Goal: Task Accomplishment & Management: Use online tool/utility

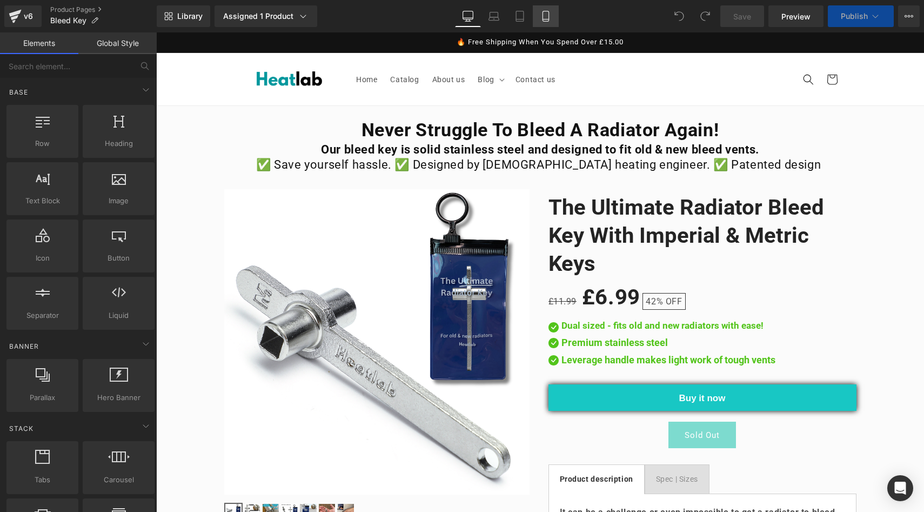
click at [541, 17] on icon at bounding box center [546, 16] width 11 height 11
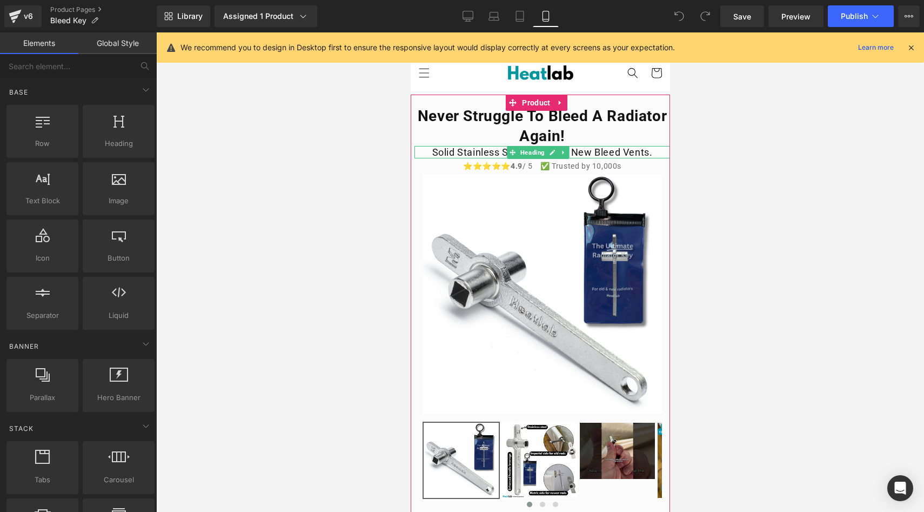
click at [636, 152] on h1 "Solid stainless steel, fits old & new bleed vents." at bounding box center [542, 152] width 256 height 12
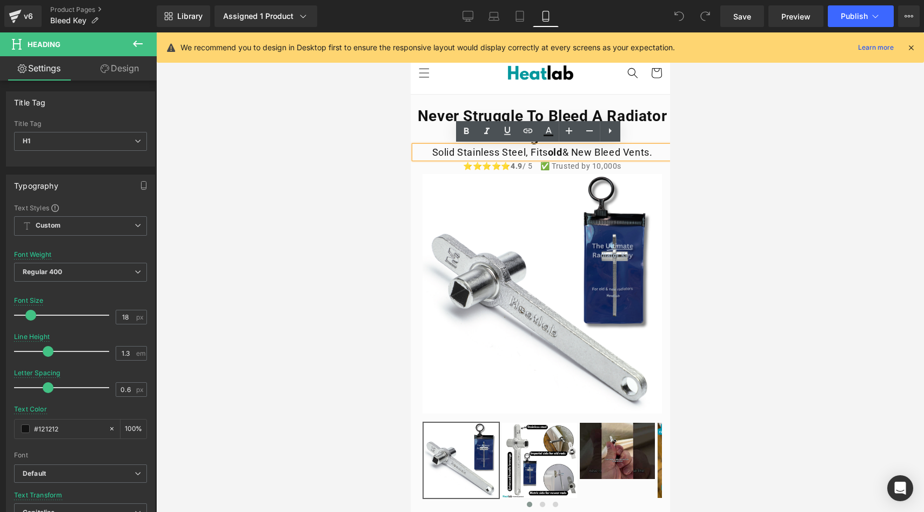
click at [399, 146] on div at bounding box center [540, 272] width 768 height 480
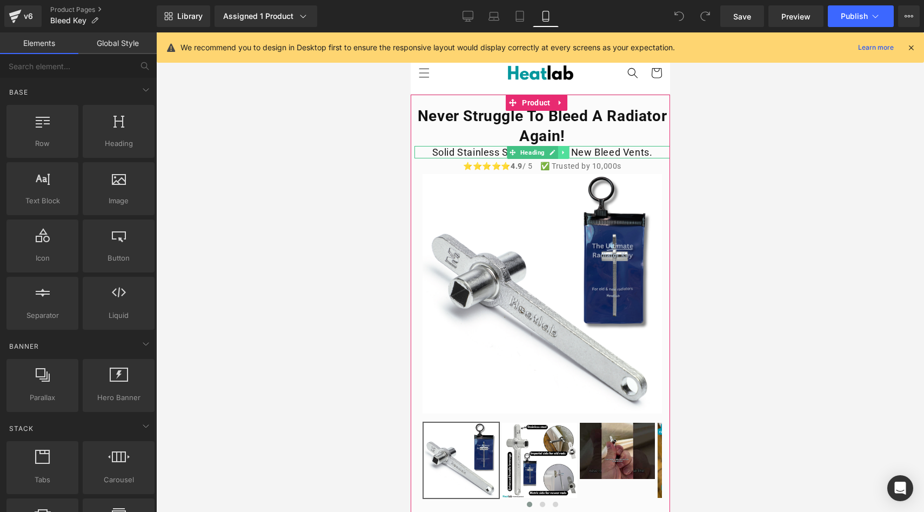
click at [561, 155] on icon at bounding box center [564, 152] width 6 height 6
click at [568, 155] on icon at bounding box center [569, 152] width 6 height 6
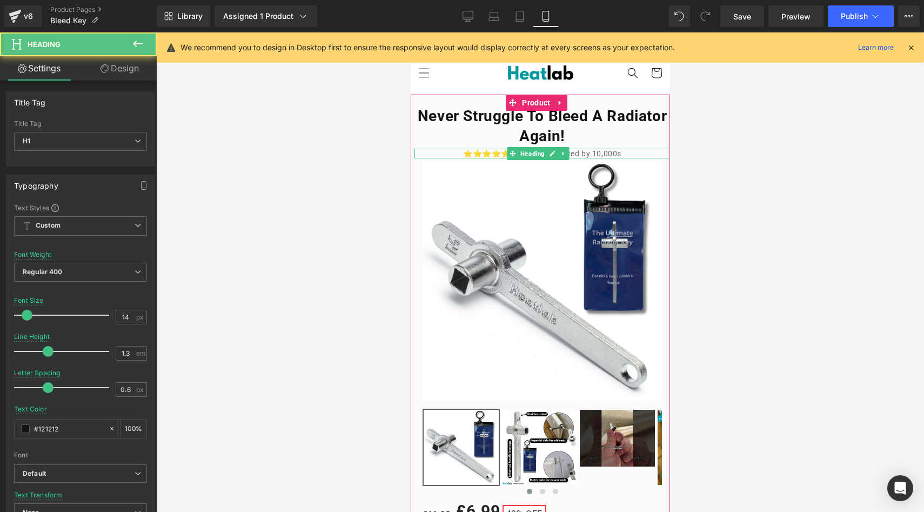
click at [621, 152] on h1 "⭐⭐⭐⭐⭐ 4.9 / 5 ✅ Trusted by 10,000s" at bounding box center [542, 154] width 256 height 10
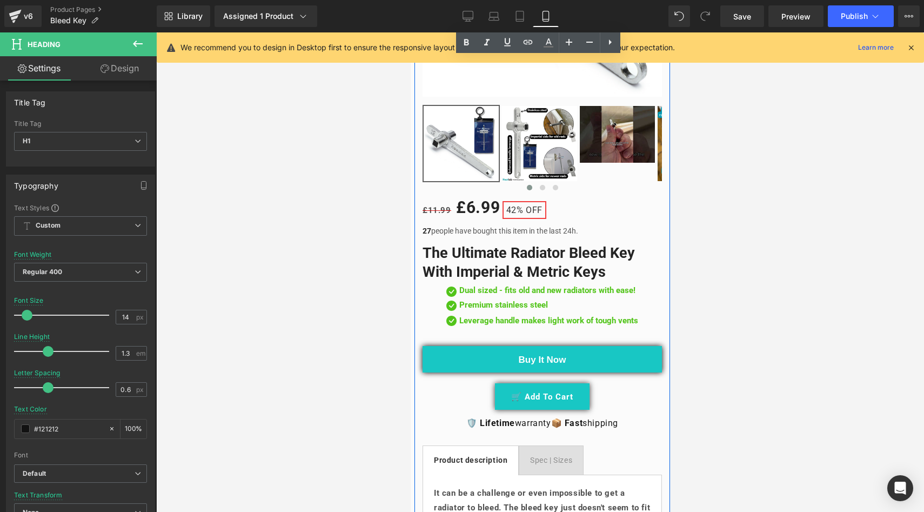
scroll to position [313, 0]
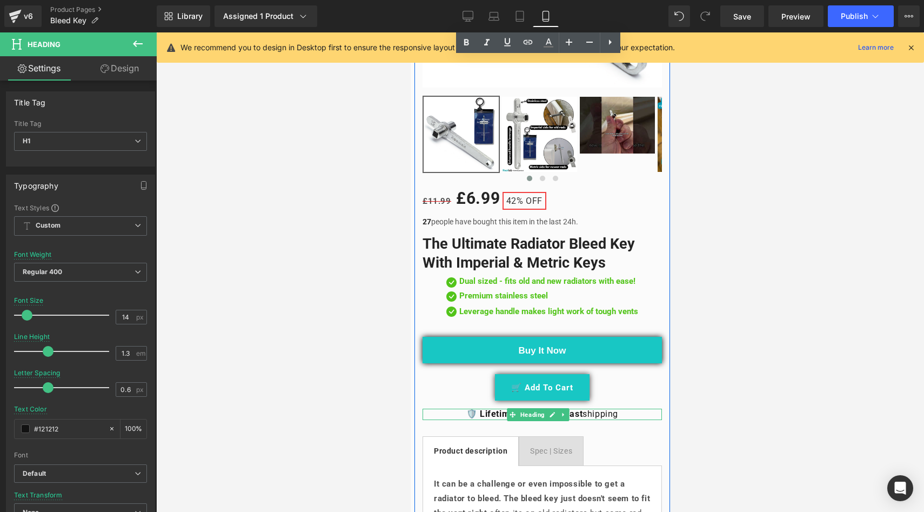
click at [622, 409] on h1 "🛡️ Lifetime warranty 📦 Fast shipping" at bounding box center [541, 414] width 239 height 11
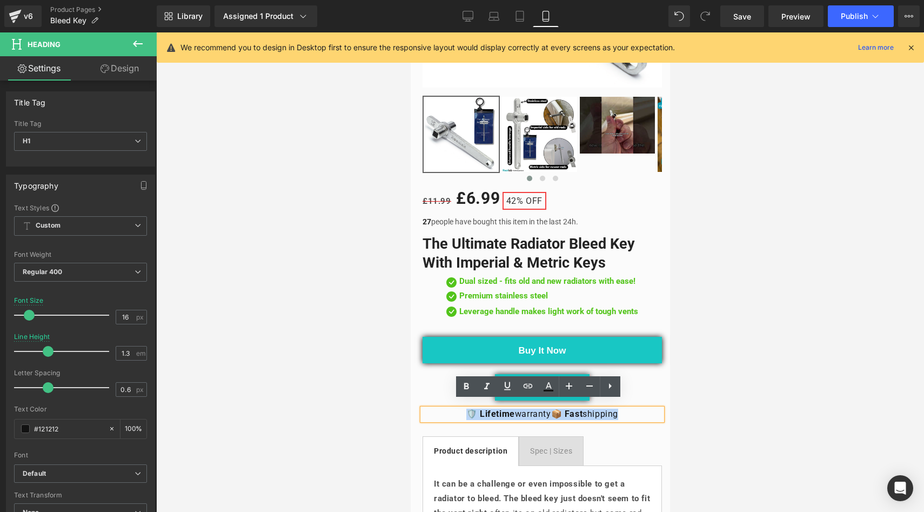
drag, startPoint x: 626, startPoint y: 407, endPoint x: 461, endPoint y: 406, distance: 165.4
click at [461, 409] on h1 "🛡️ Lifetime warranty 📦 Fast shipping" at bounding box center [541, 414] width 239 height 11
copy h1 "🛡️ Lifetime warranty 📦 Fast shipping"
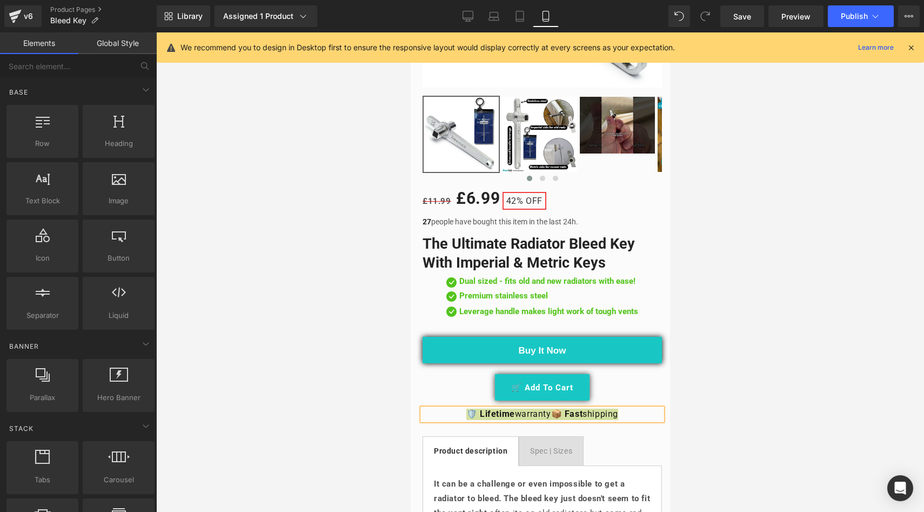
click at [368, 359] on div at bounding box center [540, 272] width 768 height 480
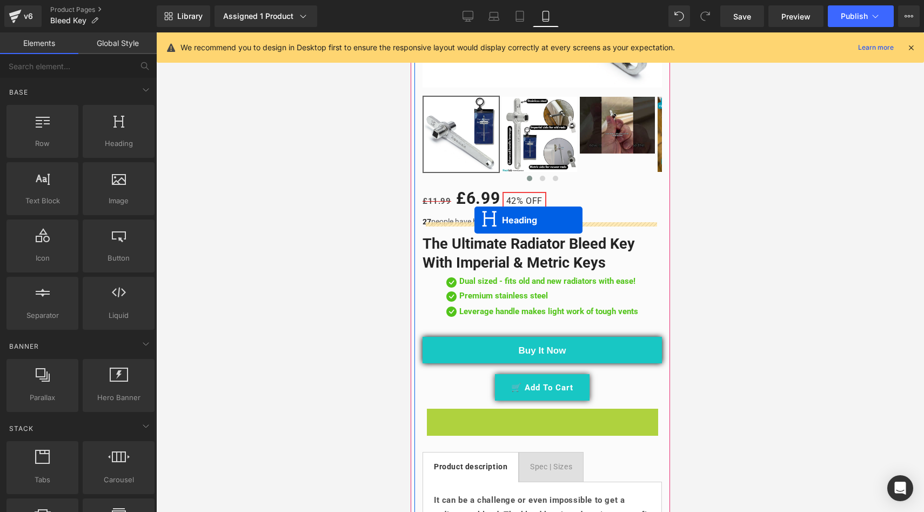
drag, startPoint x: 513, startPoint y: 407, endPoint x: 474, endPoint y: 220, distance: 191.0
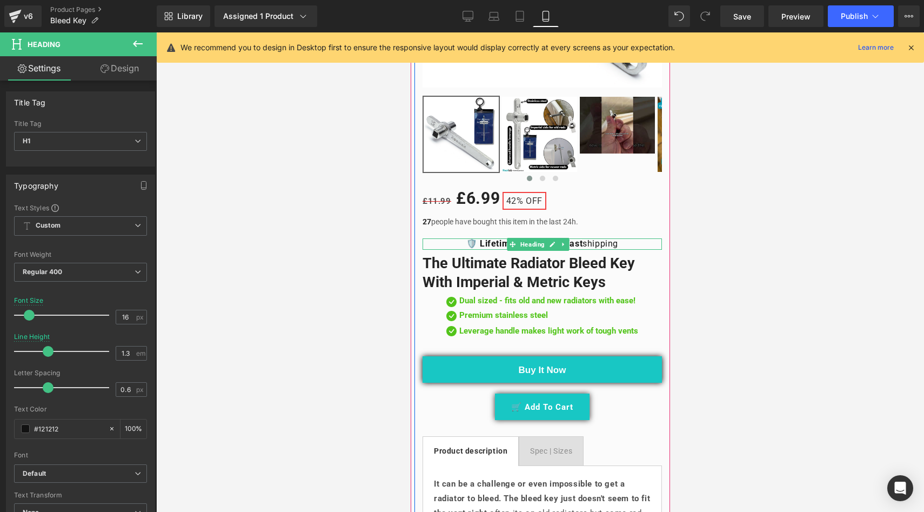
click at [489, 238] on strong "🛡️ Lifetime" at bounding box center [490, 243] width 49 height 10
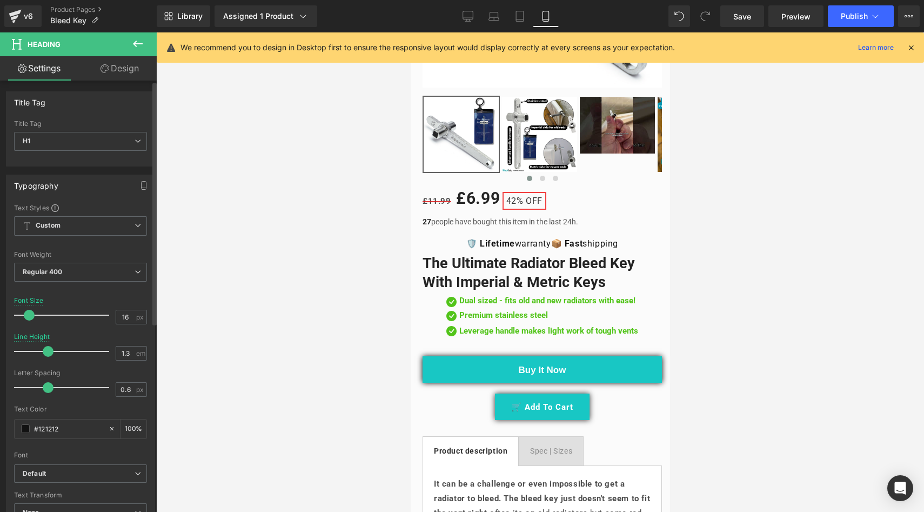
scroll to position [335, 0]
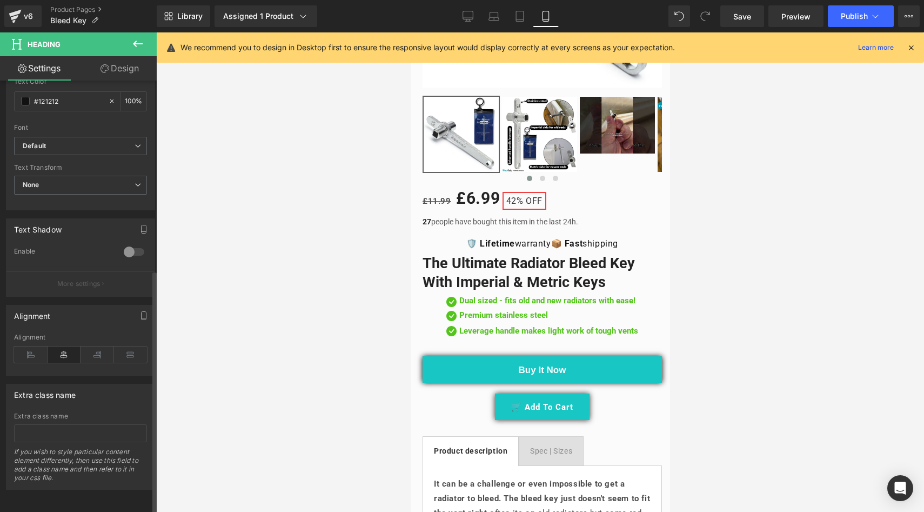
click at [31, 356] on div "Alignment" at bounding box center [80, 355] width 133 height 42
click at [31, 348] on icon at bounding box center [31, 355] width 34 height 16
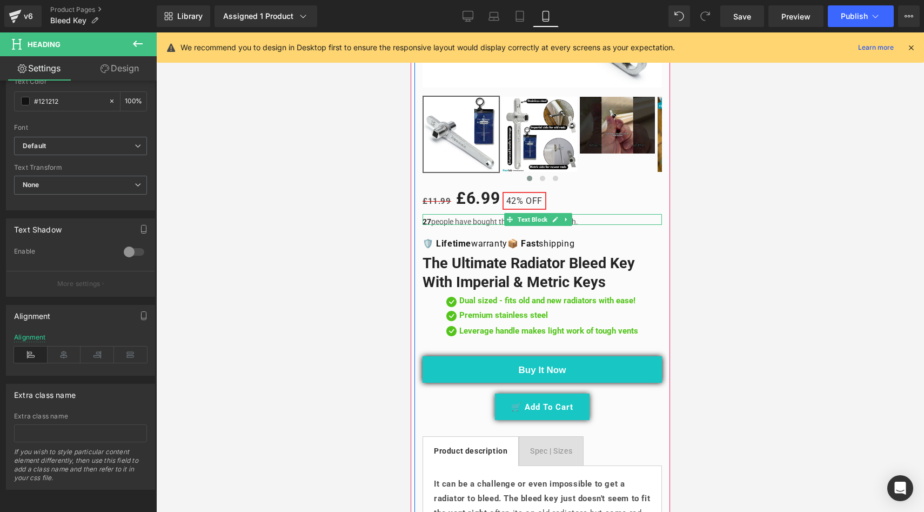
click at [444, 219] on p "27 people have bought this item in the last 24h." at bounding box center [541, 221] width 239 height 5
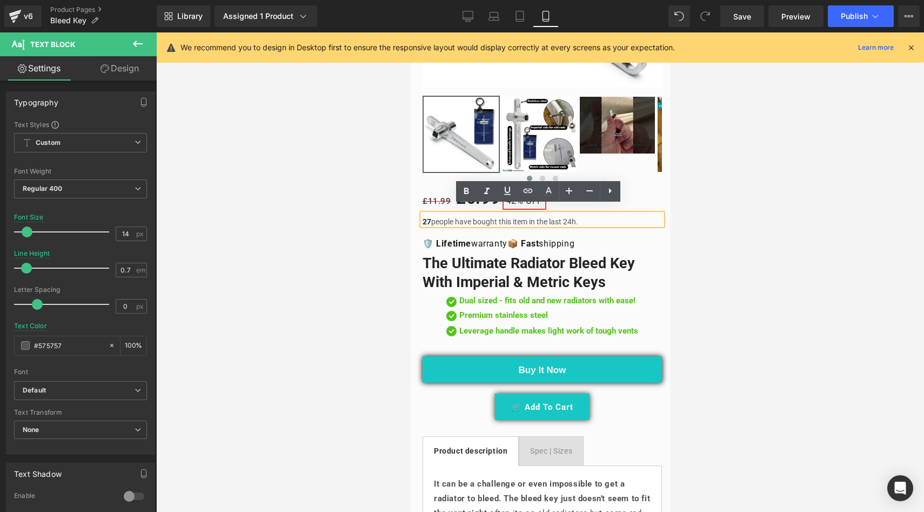
click at [374, 223] on div at bounding box center [540, 272] width 768 height 480
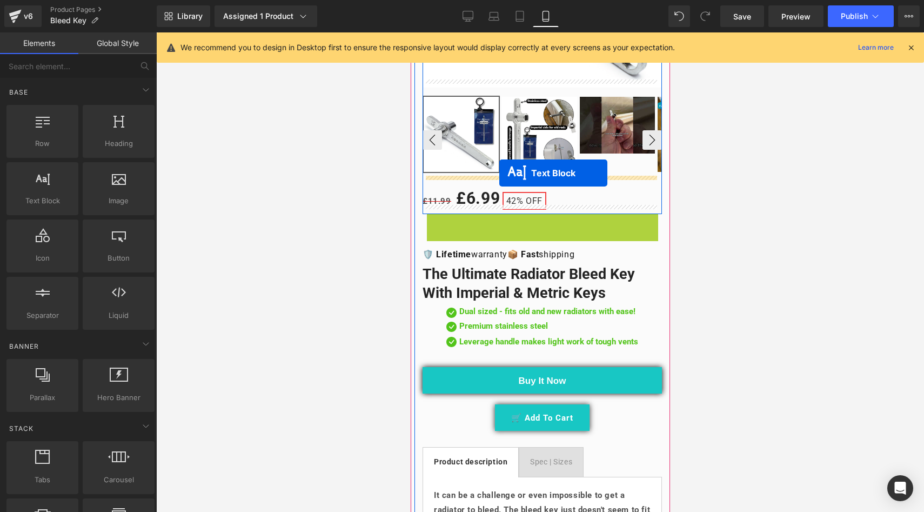
drag, startPoint x: 504, startPoint y: 212, endPoint x: 499, endPoint y: 173, distance: 39.2
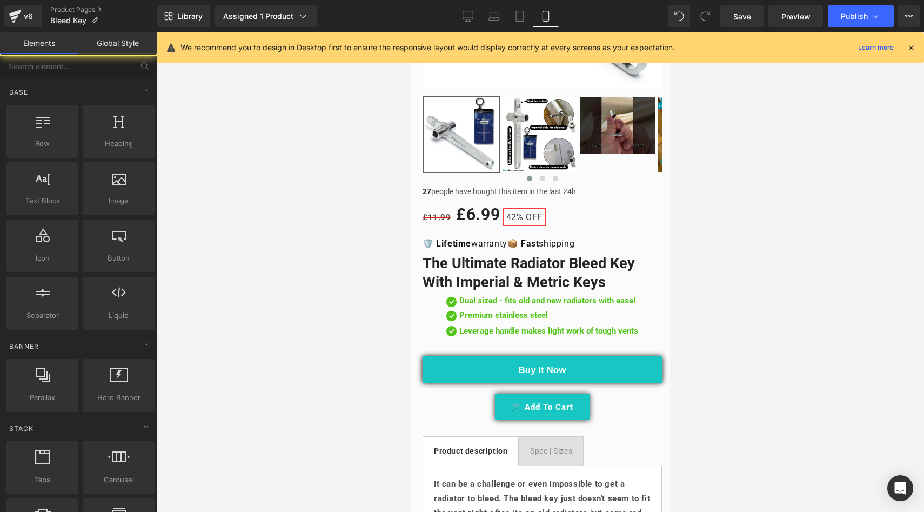
click at [345, 215] on div at bounding box center [540, 272] width 768 height 480
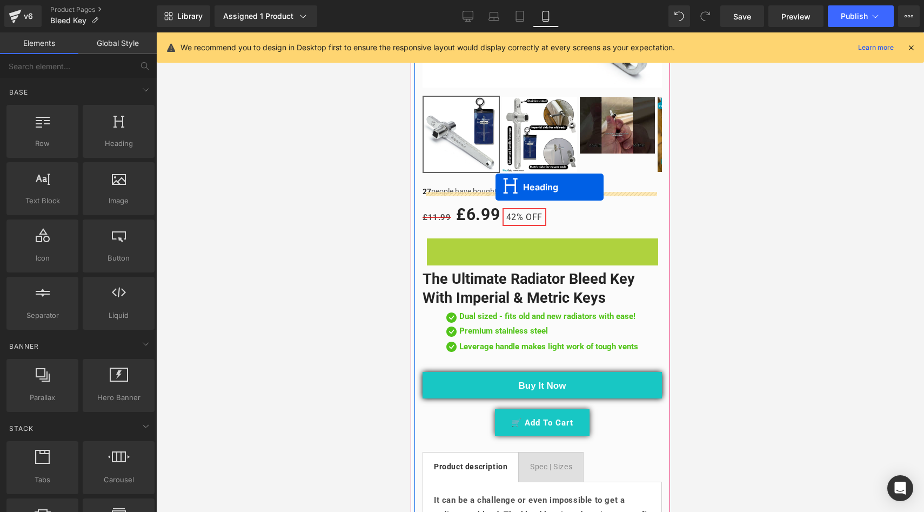
drag, startPoint x: 508, startPoint y: 235, endPoint x: 495, endPoint y: 187, distance: 49.8
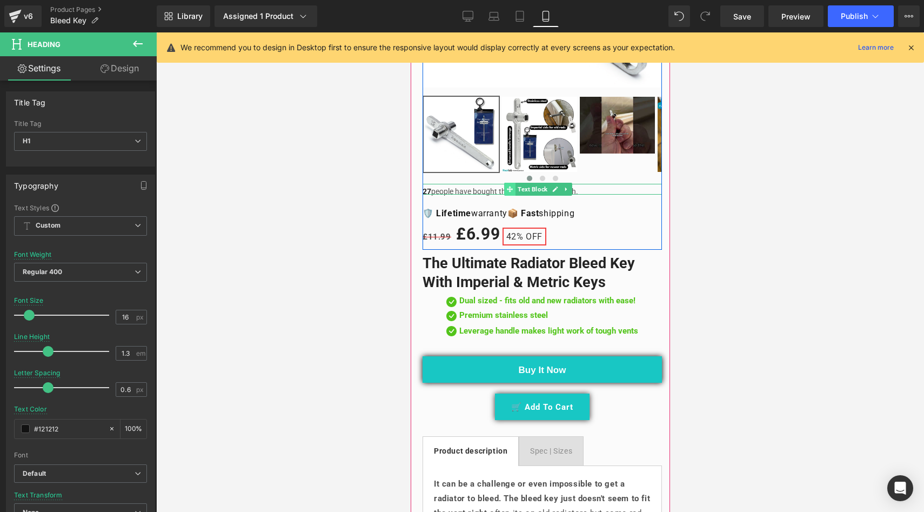
click at [504, 183] on span at bounding box center [509, 189] width 11 height 13
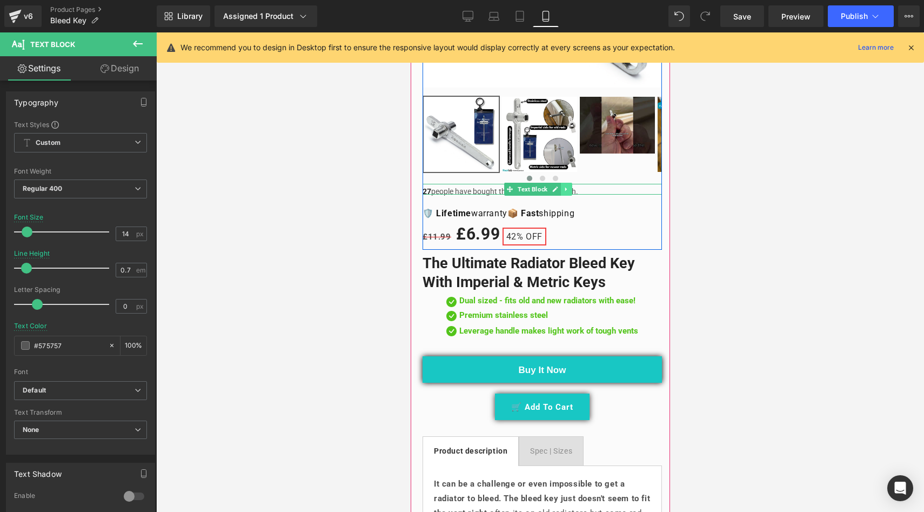
click at [571, 183] on link at bounding box center [566, 189] width 11 height 13
click at [563, 187] on icon at bounding box center [560, 190] width 6 height 6
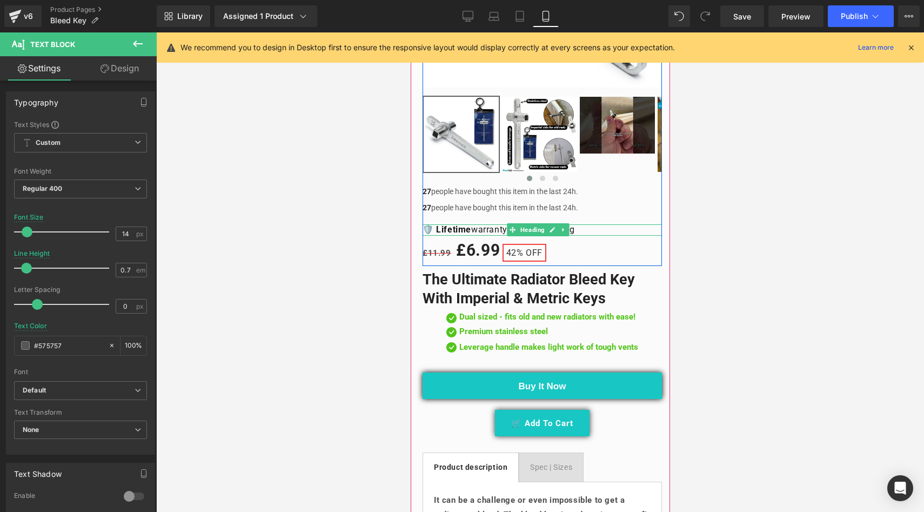
click at [596, 224] on h1 "🛡️ Lifetime warranty 📦 Fast shipping" at bounding box center [541, 229] width 239 height 11
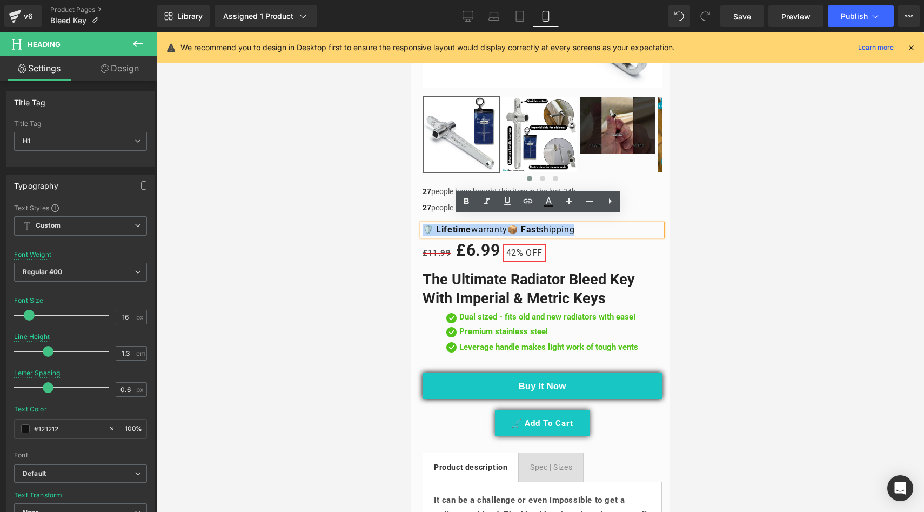
drag, startPoint x: 598, startPoint y: 222, endPoint x: 427, endPoint y: 219, distance: 171.9
click at [427, 224] on h1 "🛡️ Lifetime warranty 📦 Fast shipping" at bounding box center [541, 229] width 239 height 11
copy h1 "🛡️ Lifetime warranty 📦 Fast shipping"
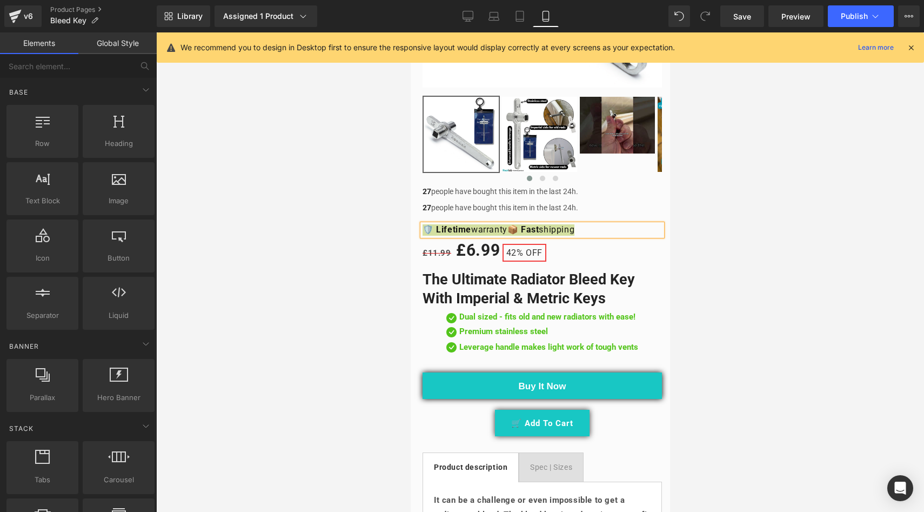
click at [299, 224] on div at bounding box center [540, 272] width 768 height 480
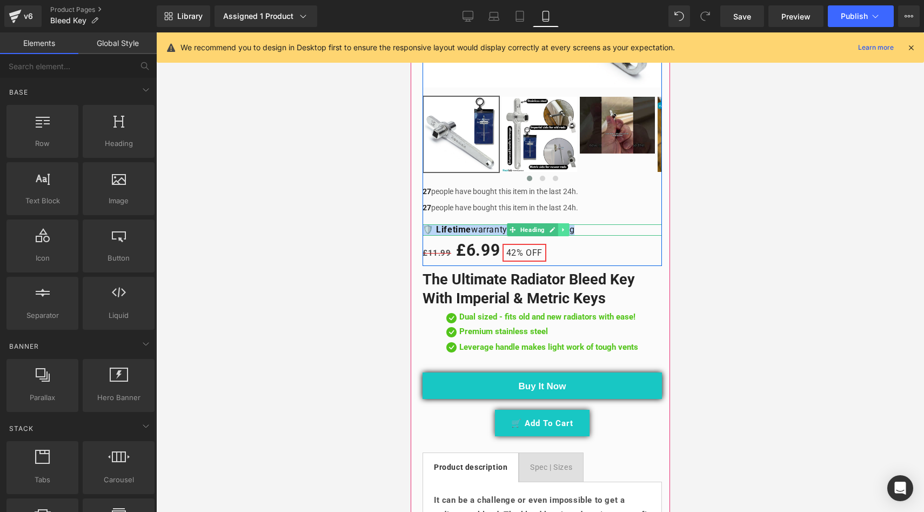
click at [565, 227] on icon at bounding box center [564, 230] width 6 height 6
click at [568, 227] on icon at bounding box center [569, 230] width 6 height 6
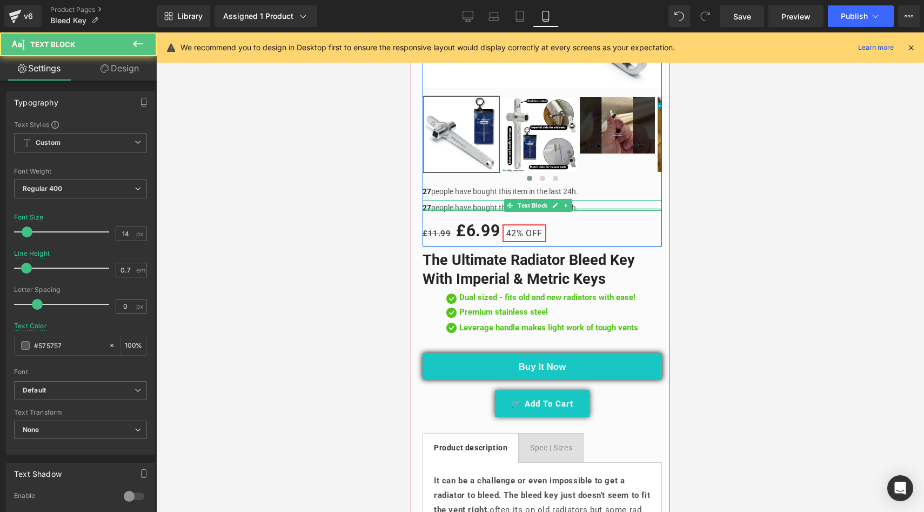
click at [584, 208] on div at bounding box center [541, 209] width 239 height 3
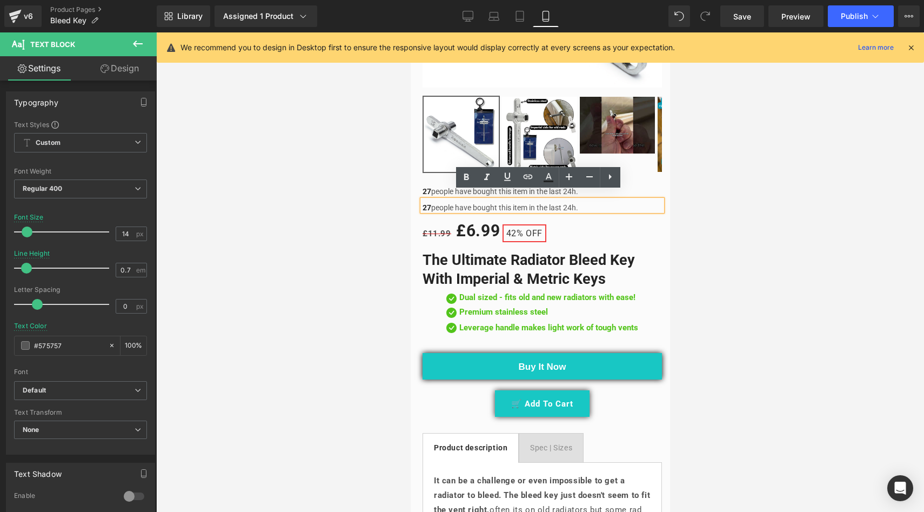
drag, startPoint x: 585, startPoint y: 198, endPoint x: 428, endPoint y: 201, distance: 157.3
click at [428, 205] on p "27 people have bought this item in the last 24h." at bounding box center [541, 207] width 239 height 5
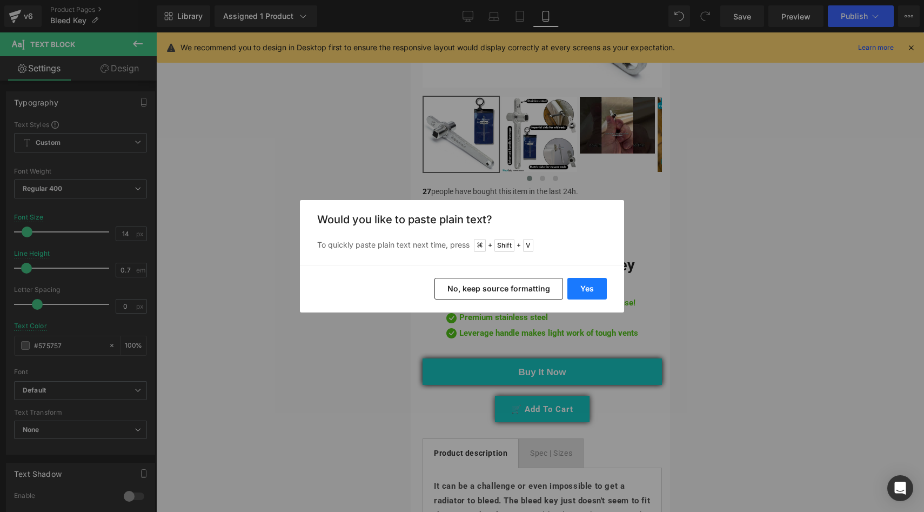
click at [589, 289] on button "Yes" at bounding box center [587, 289] width 39 height 22
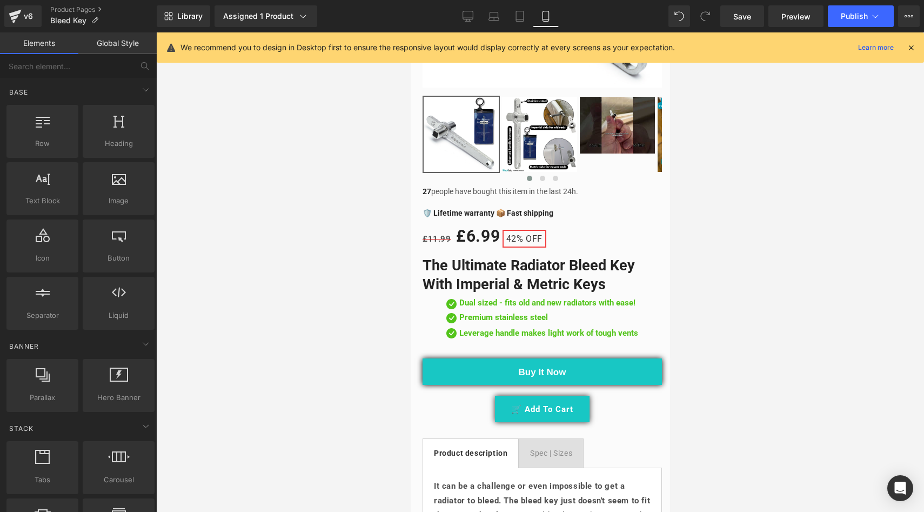
click at [367, 238] on div at bounding box center [540, 272] width 768 height 480
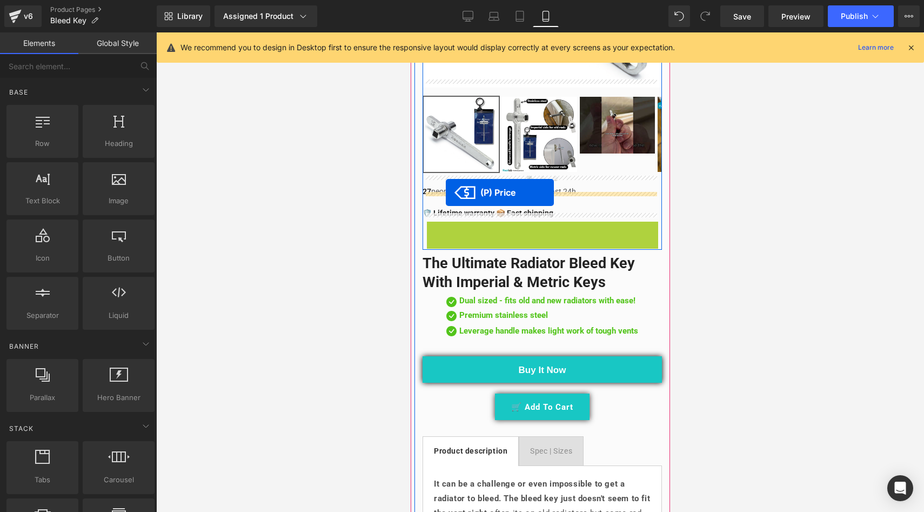
drag, startPoint x: 451, startPoint y: 225, endPoint x: 445, endPoint y: 192, distance: 33.4
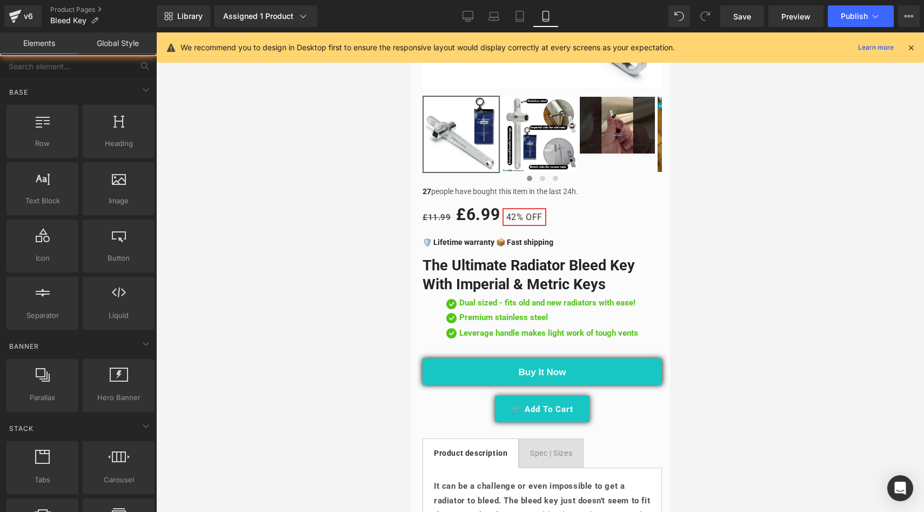
click at [344, 200] on div at bounding box center [540, 272] width 768 height 480
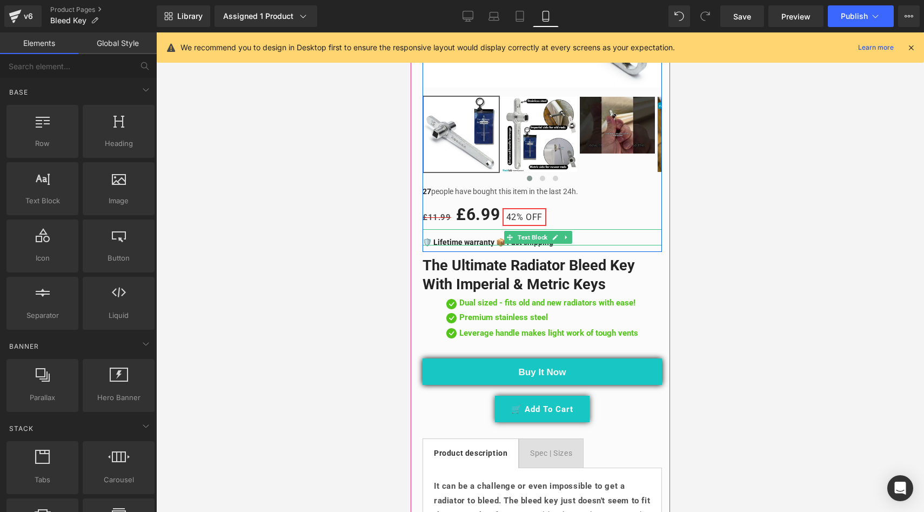
click at [449, 238] on b "🛡️ Lifetime warranty 📦 Fast shipping" at bounding box center [487, 242] width 131 height 9
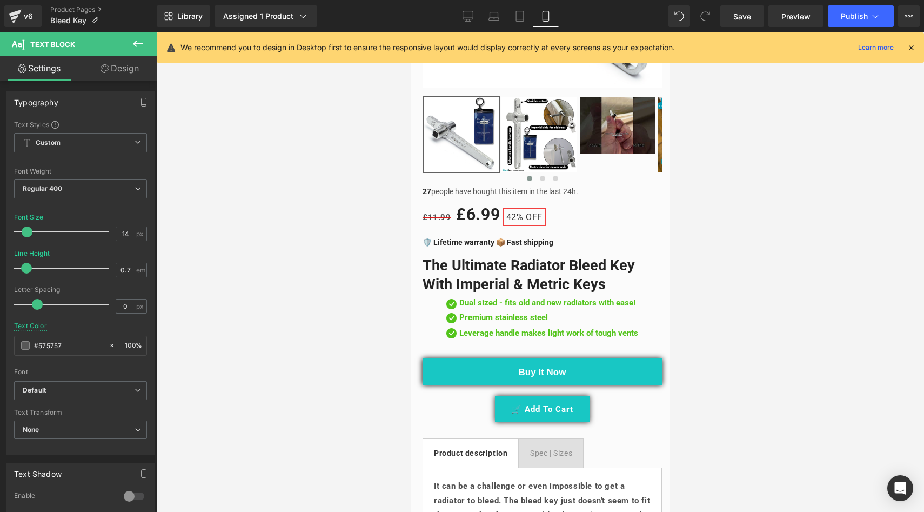
click at [124, 71] on link "Design" at bounding box center [120, 68] width 78 height 24
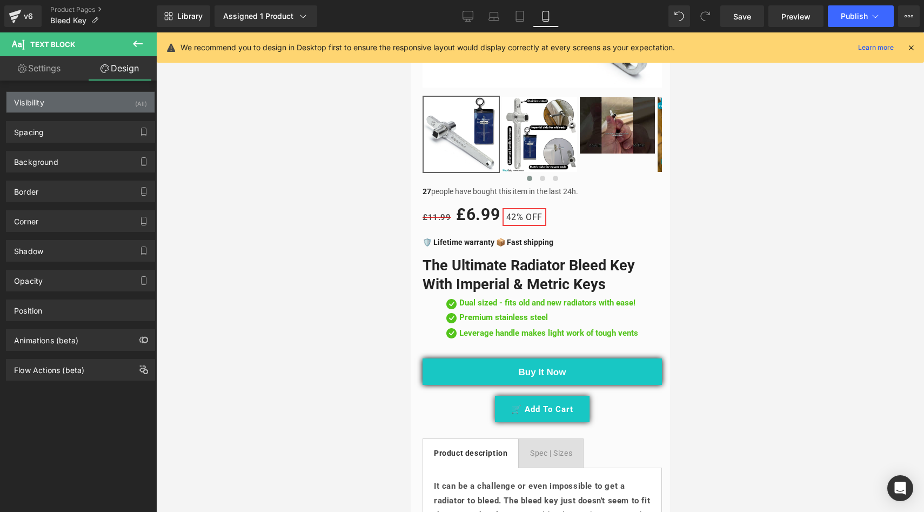
click at [68, 104] on div "Visibility (All)" at bounding box center [80, 102] width 148 height 21
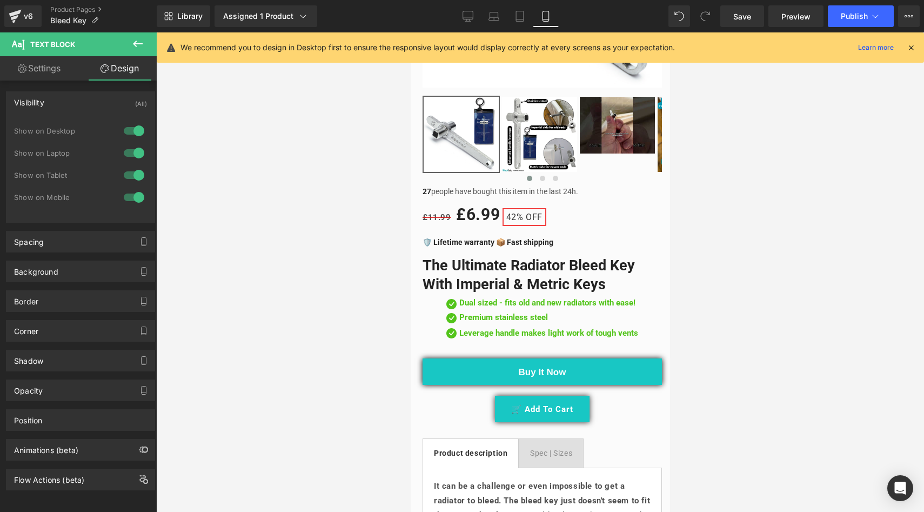
click at [81, 257] on div "Background Color & Image color transparent Color transparent 0 % Image Replace …" at bounding box center [81, 267] width 162 height 30
click at [80, 247] on div "Spacing" at bounding box center [80, 241] width 148 height 21
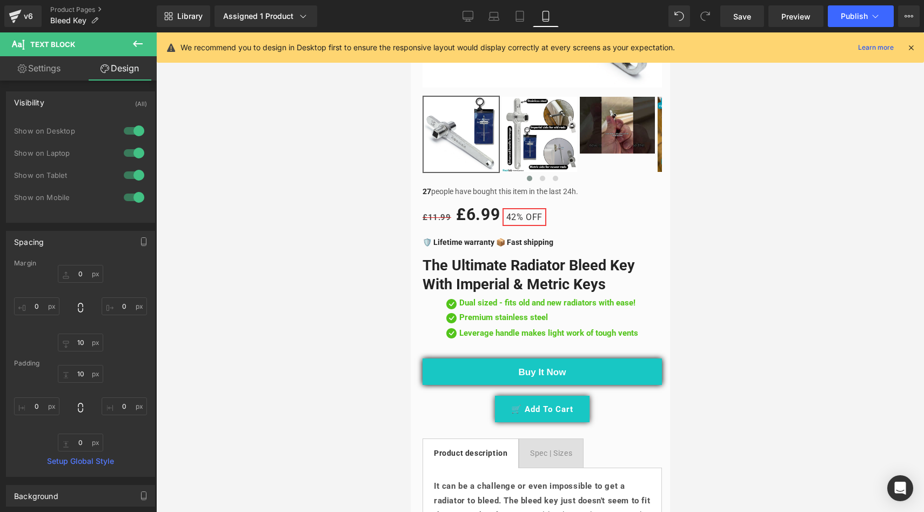
click at [307, 218] on div at bounding box center [540, 272] width 768 height 480
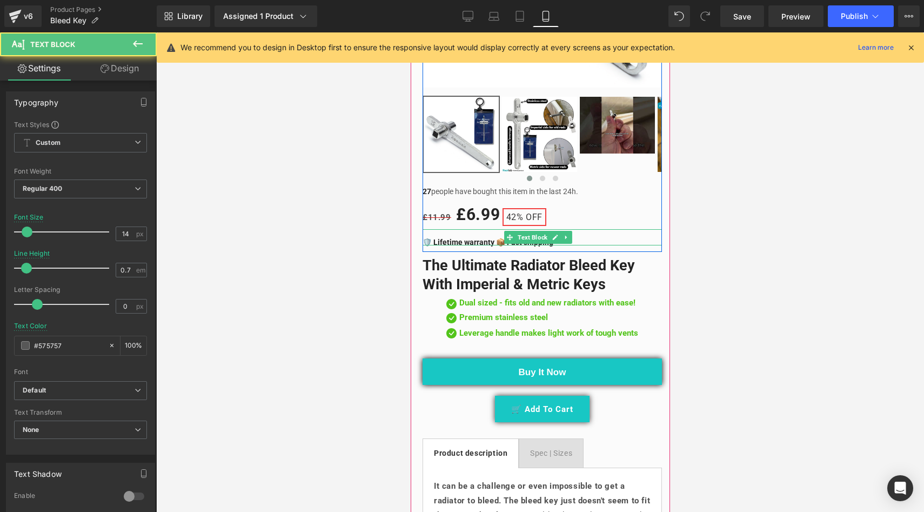
click at [460, 235] on p at bounding box center [541, 237] width 239 height 5
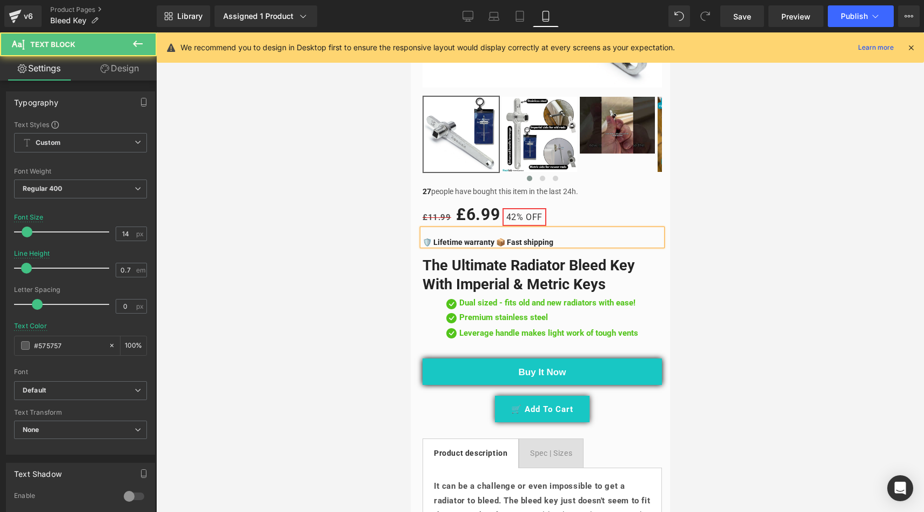
click at [618, 235] on p at bounding box center [541, 237] width 239 height 5
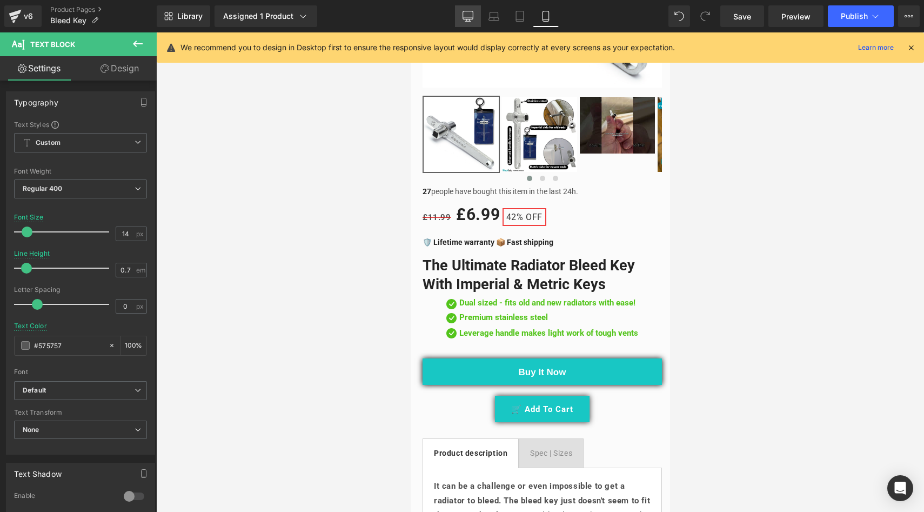
click at [462, 14] on link "Desktop" at bounding box center [468, 16] width 26 height 22
type input "16"
type input "1.5"
type input "100"
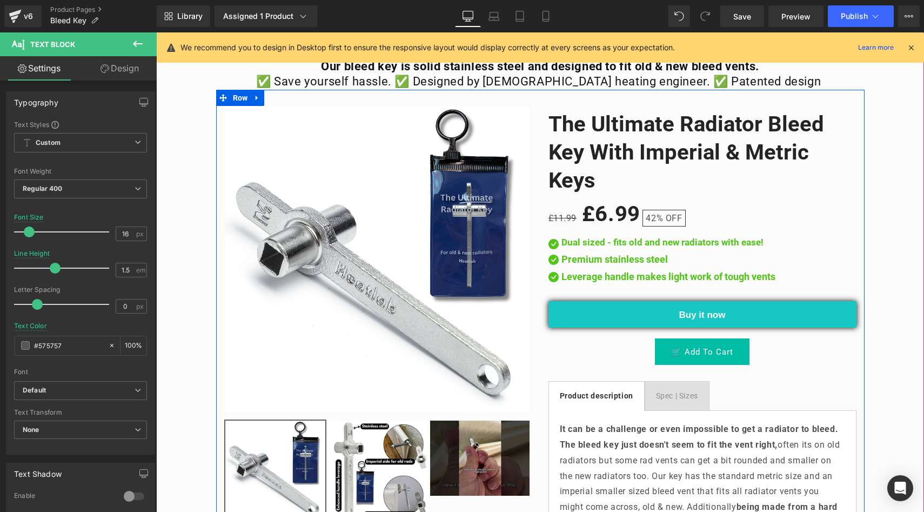
scroll to position [83, 0]
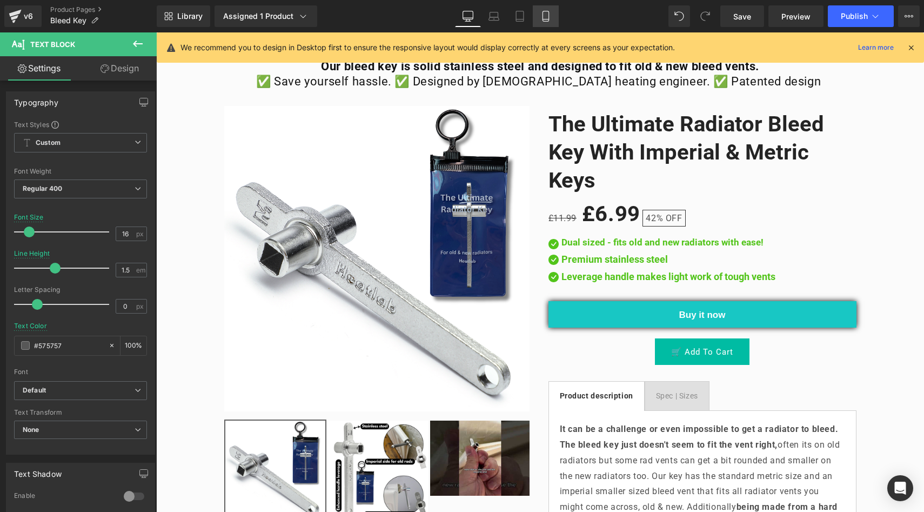
click at [538, 15] on link "Mobile" at bounding box center [546, 16] width 26 height 22
type input "14"
type input "0.7"
type input "100"
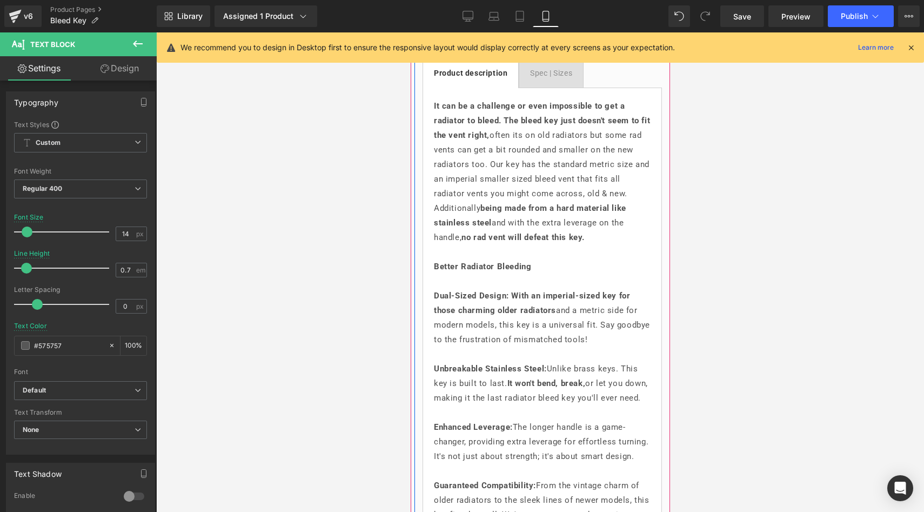
scroll to position [780, 0]
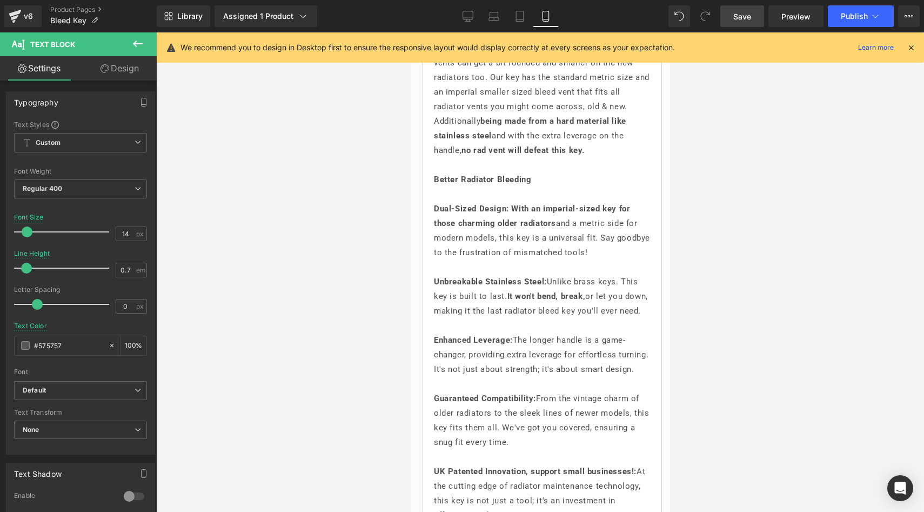
click at [743, 25] on link "Save" at bounding box center [743, 16] width 44 height 22
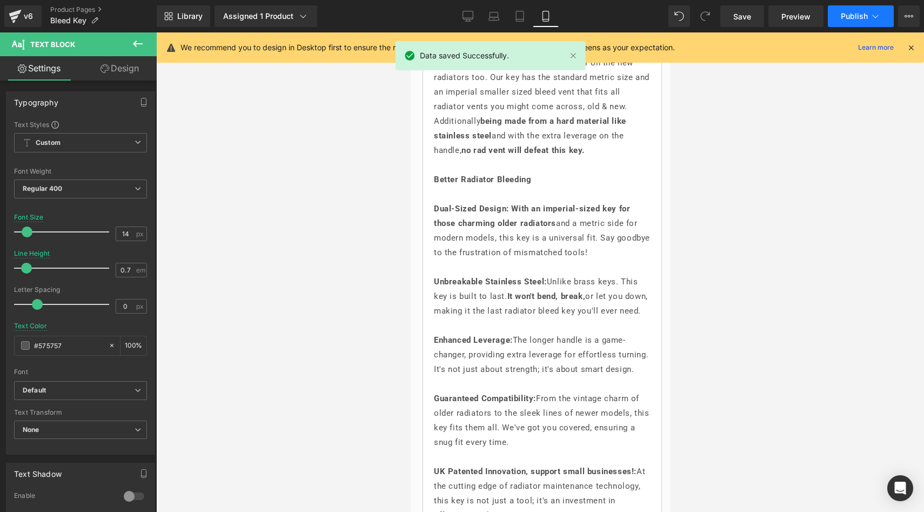
click at [842, 9] on button "Publish" at bounding box center [861, 16] width 66 height 22
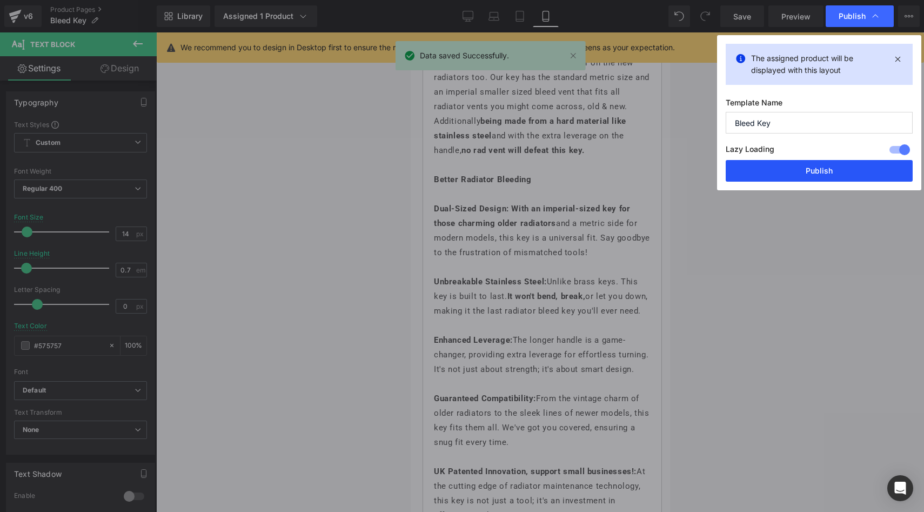
click at [809, 168] on button "Publish" at bounding box center [819, 171] width 187 height 22
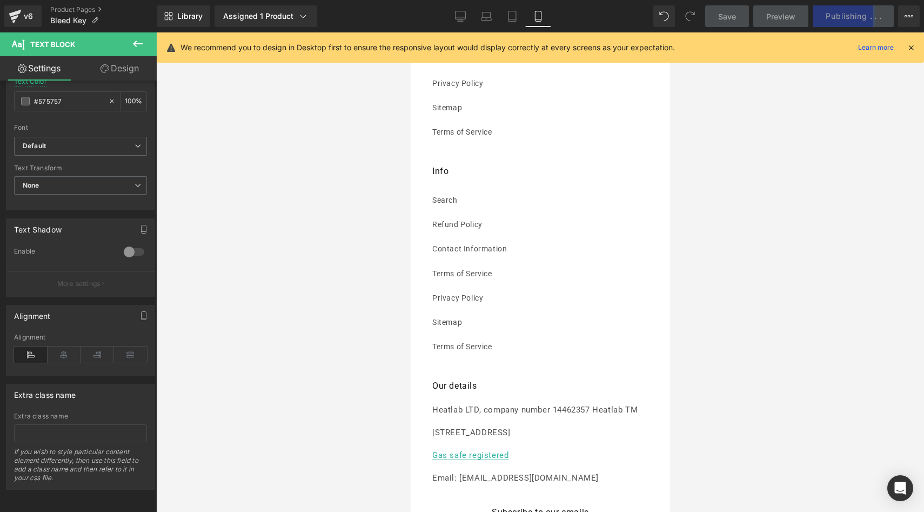
scroll to position [1450, 0]
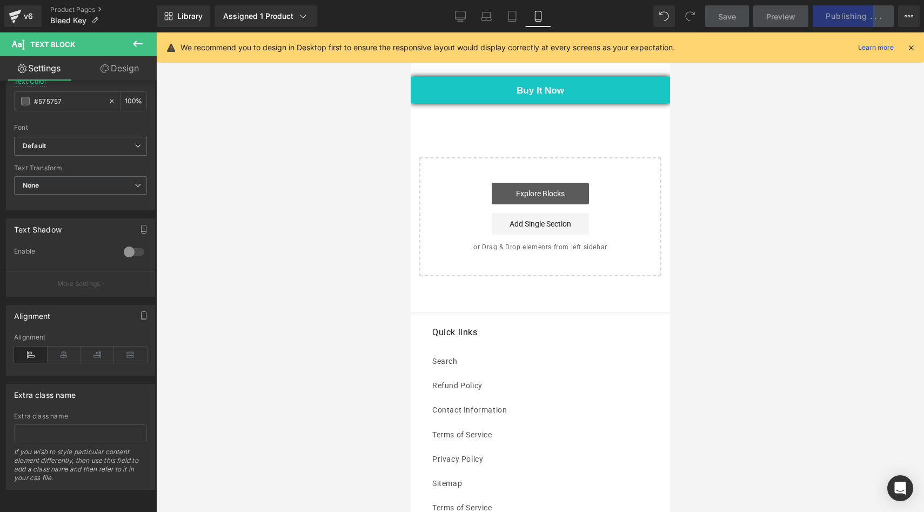
click at [522, 204] on link "Explore Blocks" at bounding box center [539, 194] width 97 height 22
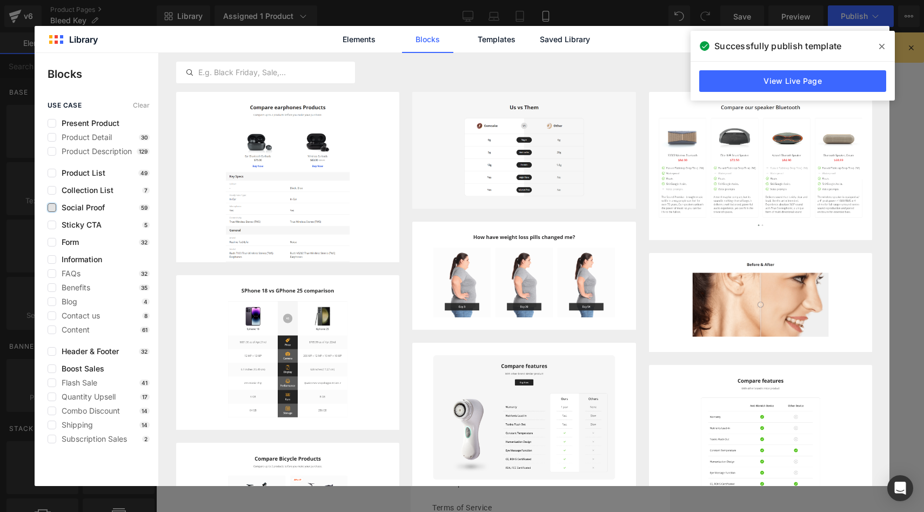
click at [53, 208] on label at bounding box center [52, 207] width 9 height 9
click at [52, 208] on input "checkbox" at bounding box center [52, 208] width 0 height 0
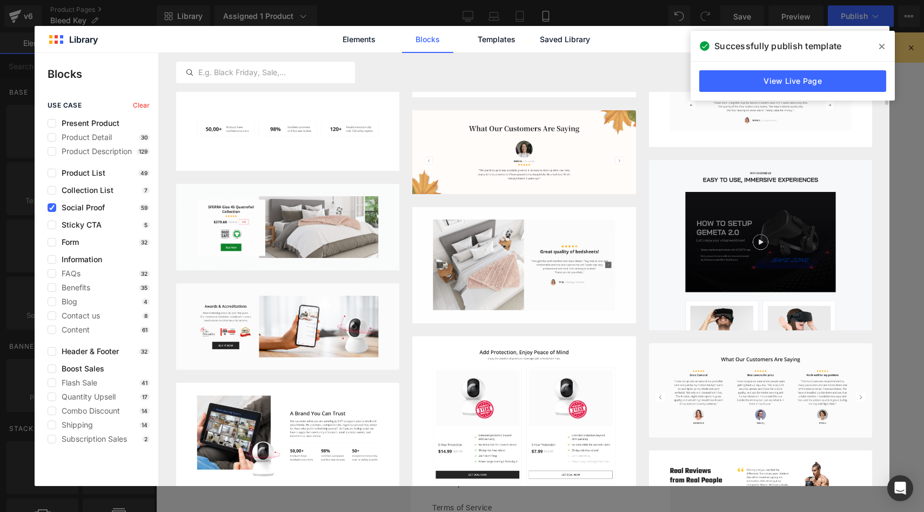
scroll to position [268, 0]
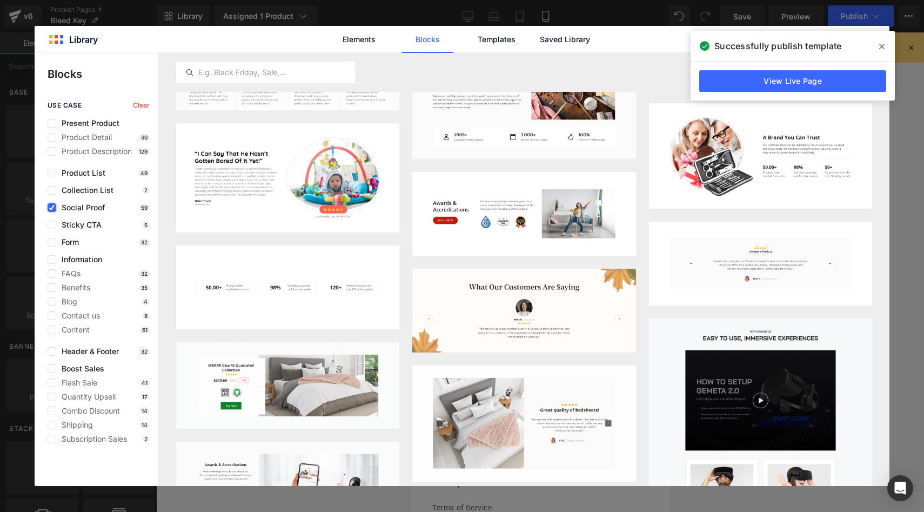
click at [51, 208] on icon at bounding box center [51, 208] width 5 height 0
click at [52, 208] on input "checkbox" at bounding box center [52, 208] width 0 height 0
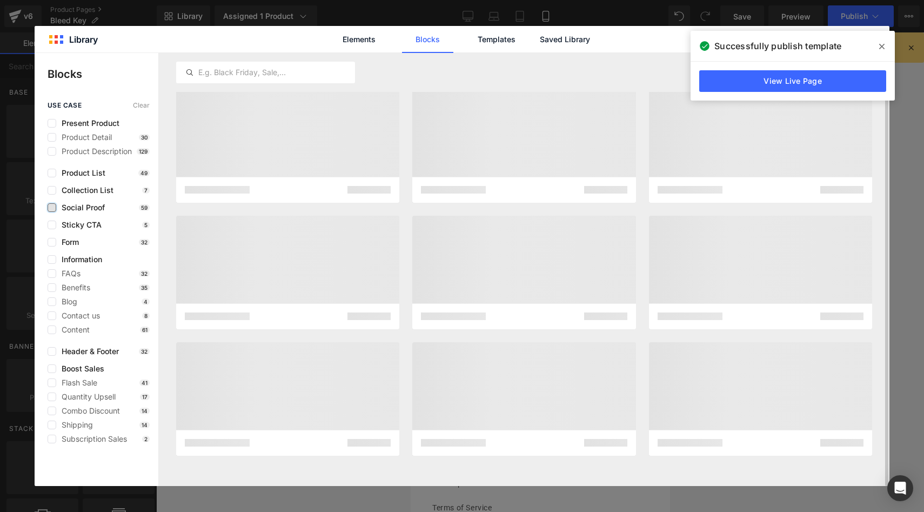
scroll to position [3, 0]
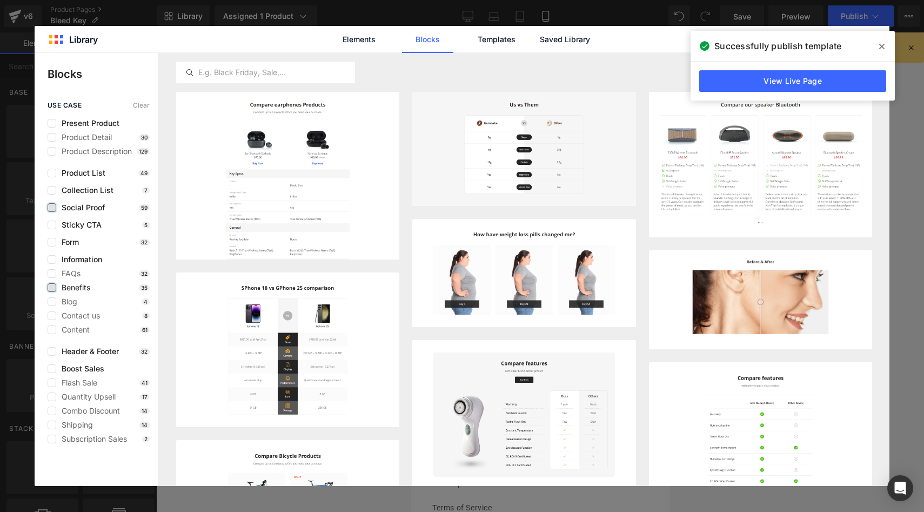
click at [51, 287] on label at bounding box center [52, 287] width 9 height 9
click at [52, 288] on input "checkbox" at bounding box center [52, 288] width 0 height 0
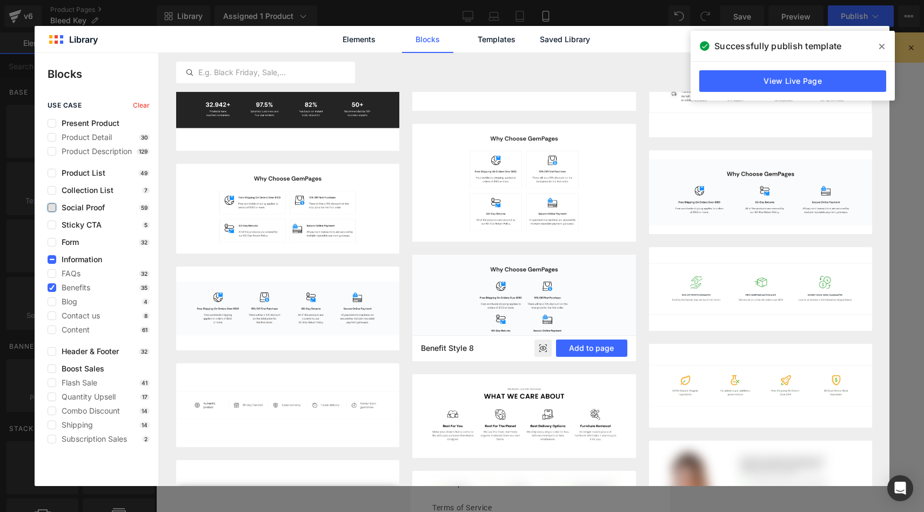
scroll to position [857, 0]
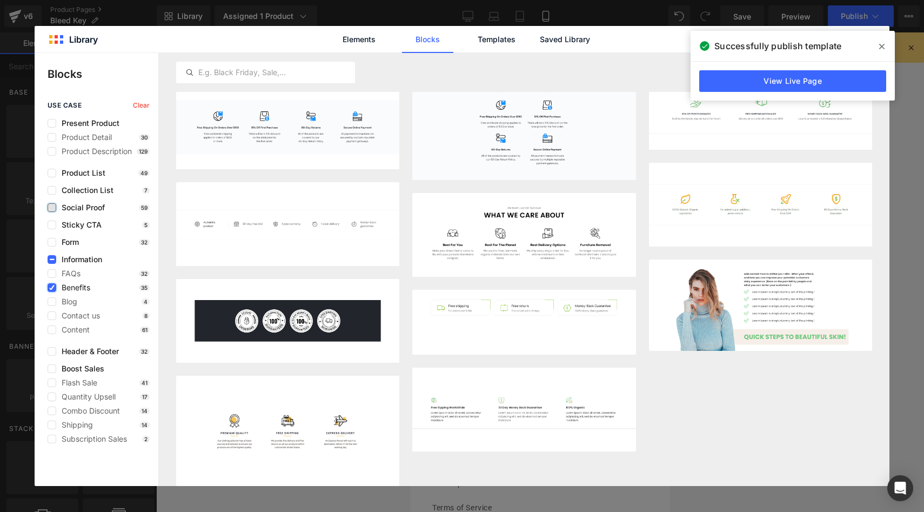
click at [52, 283] on label at bounding box center [52, 287] width 9 height 9
click at [52, 288] on input "checkbox" at bounding box center [52, 288] width 0 height 0
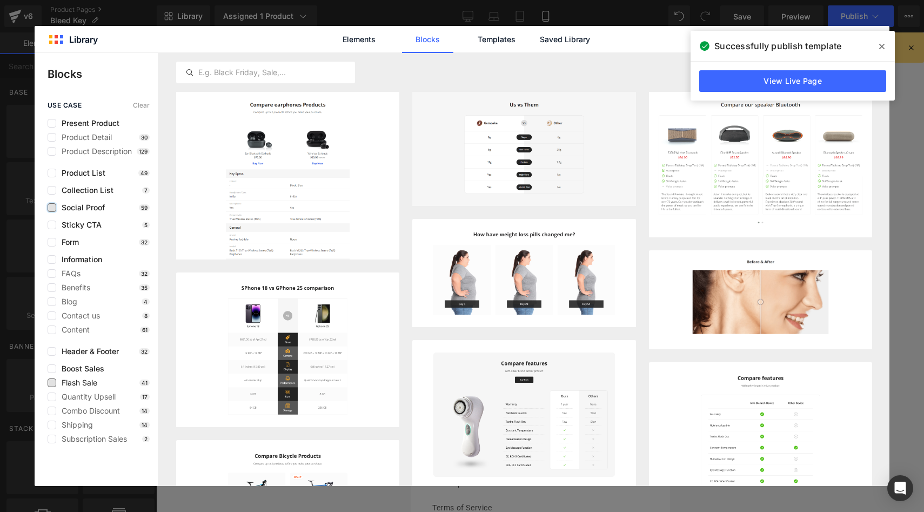
click at [56, 381] on span "Flash Sale" at bounding box center [76, 382] width 41 height 9
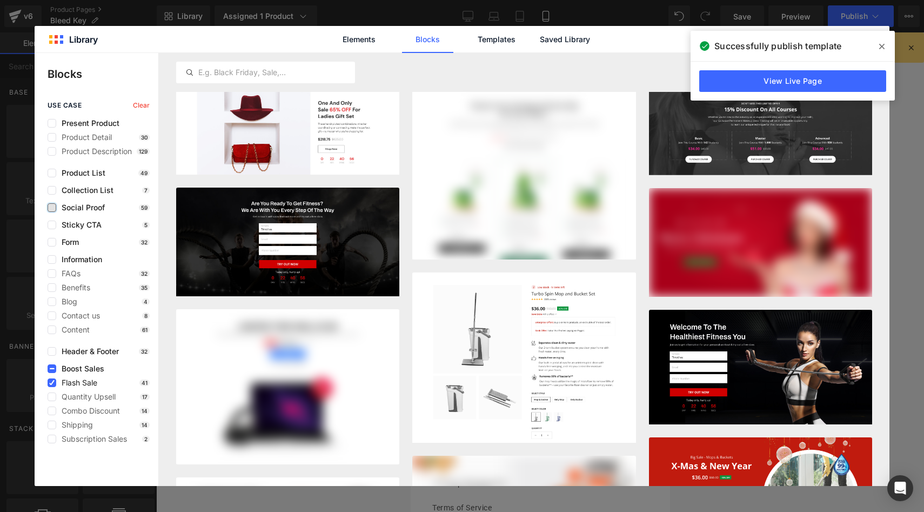
click at [56, 381] on span "Flash Sale" at bounding box center [76, 382] width 41 height 9
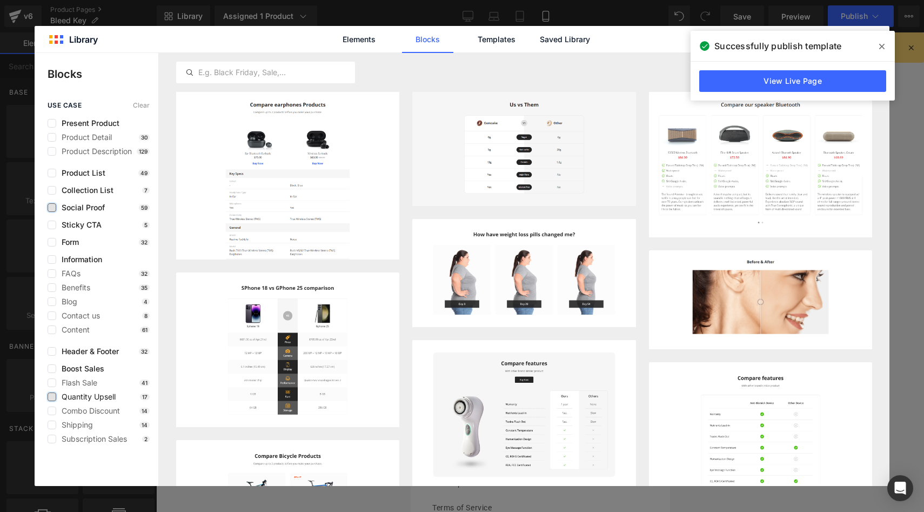
click at [56, 394] on label at bounding box center [52, 396] width 9 height 9
click at [52, 397] on input "checkbox" at bounding box center [52, 397] width 0 height 0
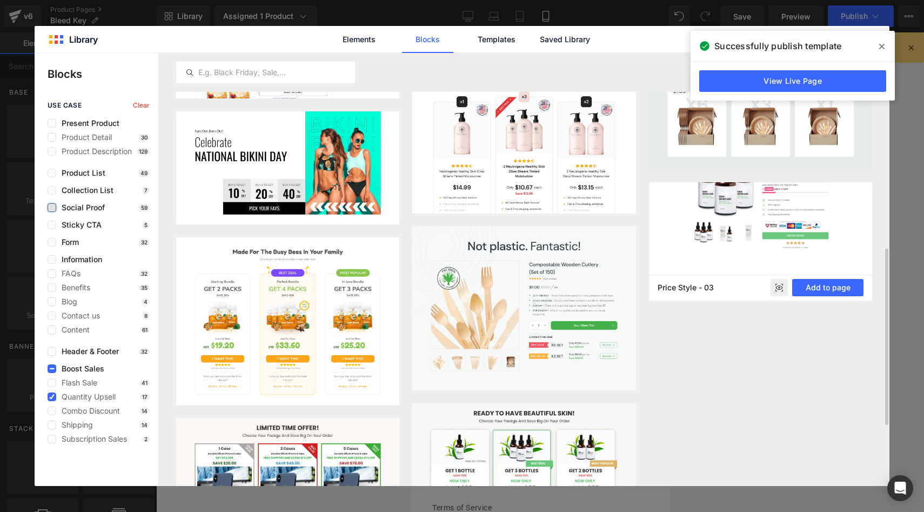
scroll to position [516, 0]
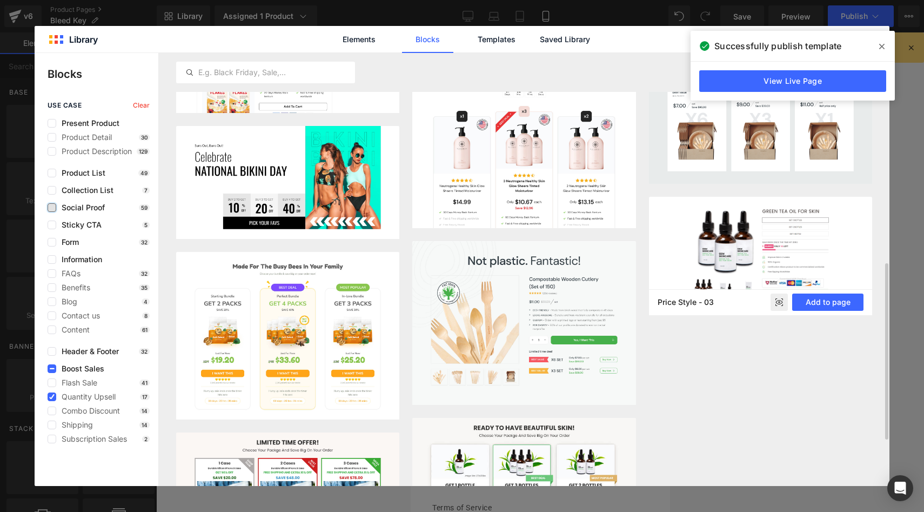
click at [780, 304] on rect at bounding box center [779, 302] width 17 height 17
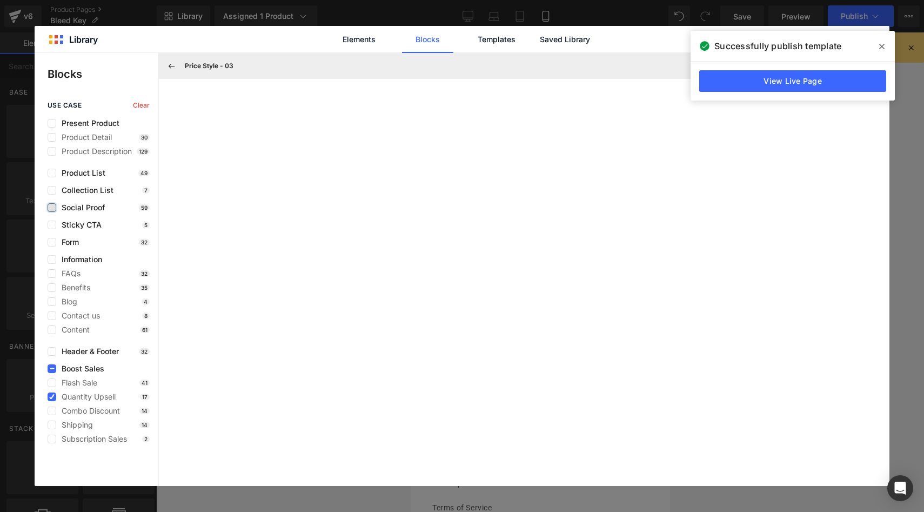
click at [887, 44] on span at bounding box center [882, 46] width 17 height 17
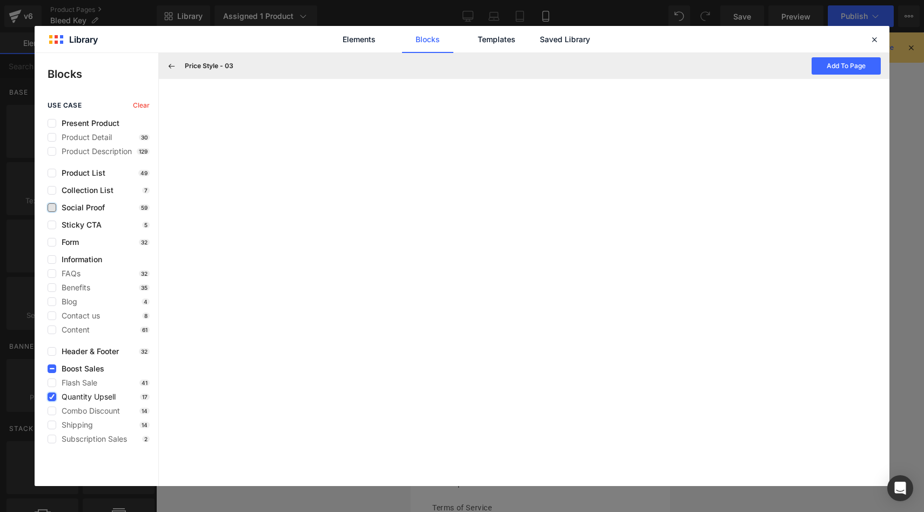
click at [52, 397] on icon at bounding box center [51, 397] width 5 height 0
click at [52, 397] on input "checkbox" at bounding box center [52, 397] width 0 height 0
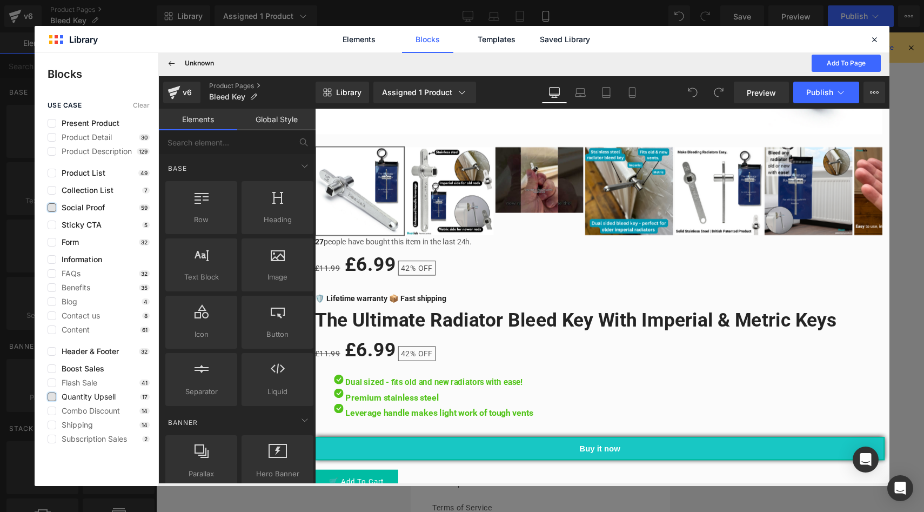
scroll to position [802, 0]
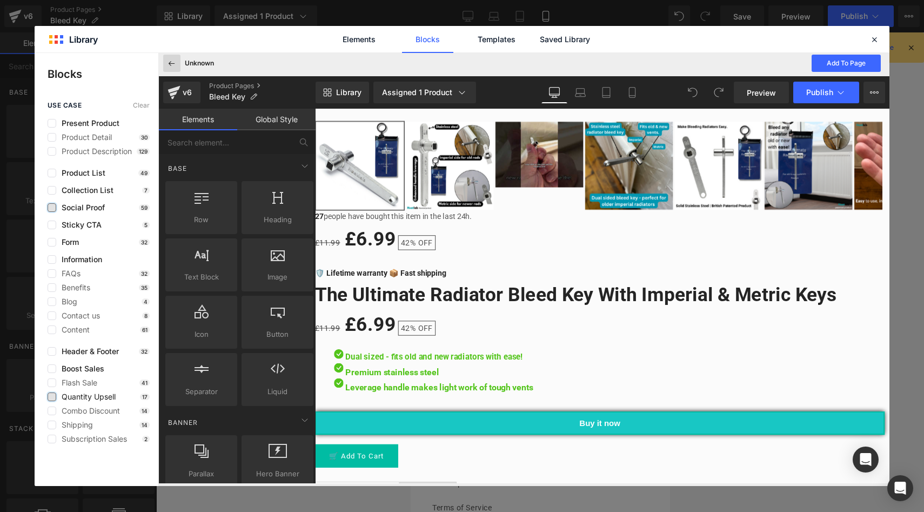
click at [179, 65] on button at bounding box center [171, 63] width 17 height 17
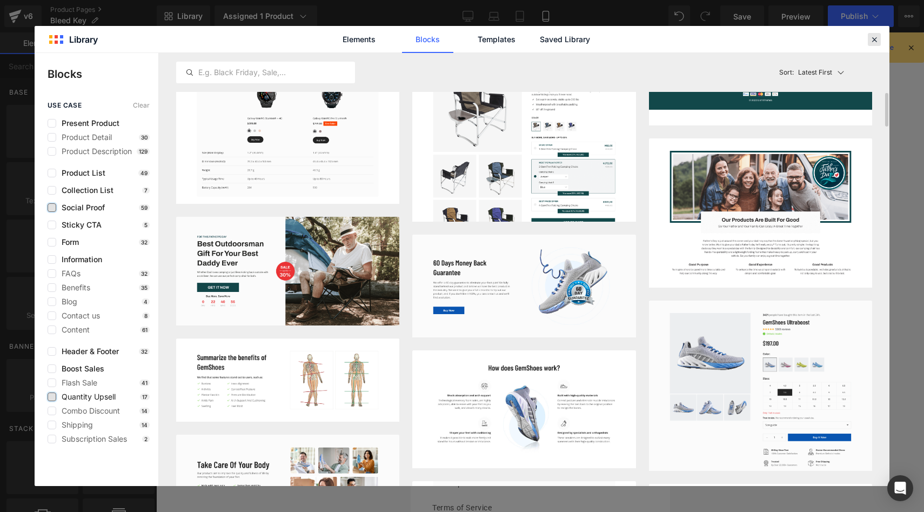
click at [876, 35] on icon at bounding box center [875, 40] width 10 height 10
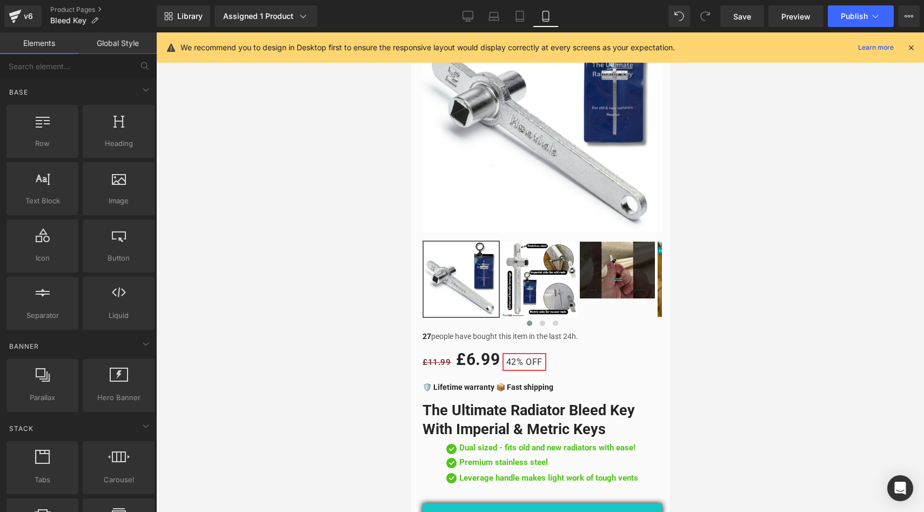
scroll to position [0, 0]
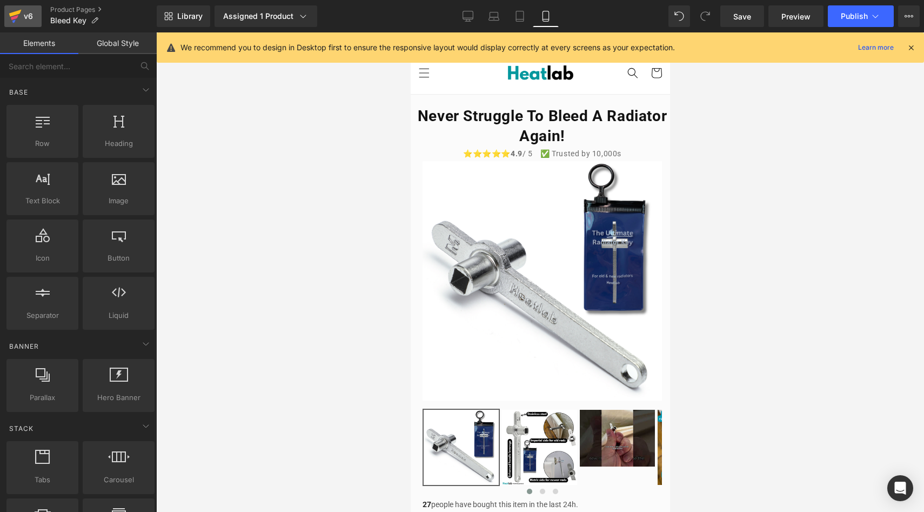
click at [23, 13] on div "v6" at bounding box center [29, 16] width 14 height 14
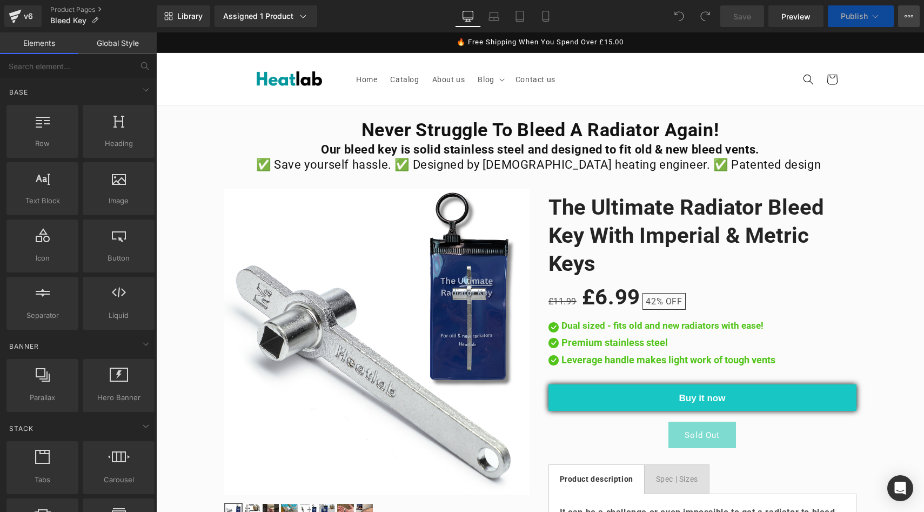
click at [906, 22] on button "View Live Page View with current Template Save Template to Library Schedule Pub…" at bounding box center [910, 16] width 22 height 22
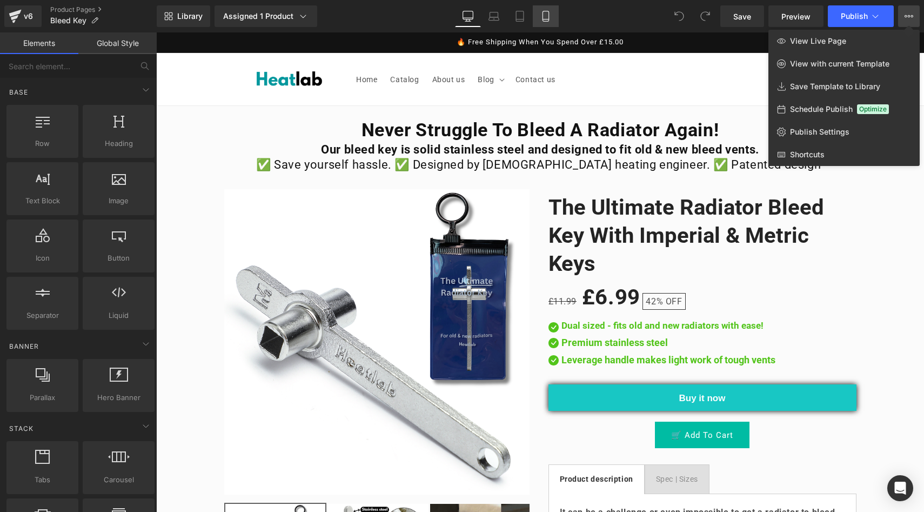
click at [543, 18] on icon at bounding box center [546, 16] width 11 height 11
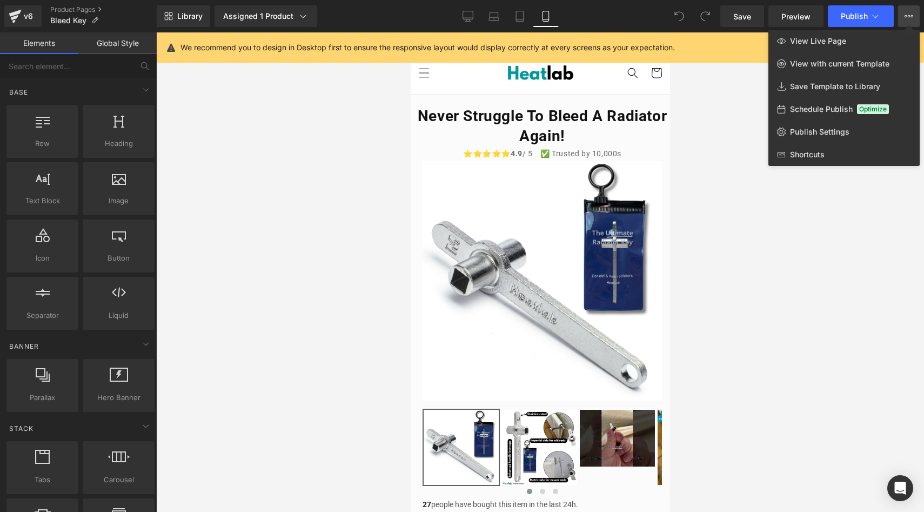
click at [370, 276] on div at bounding box center [540, 272] width 768 height 480
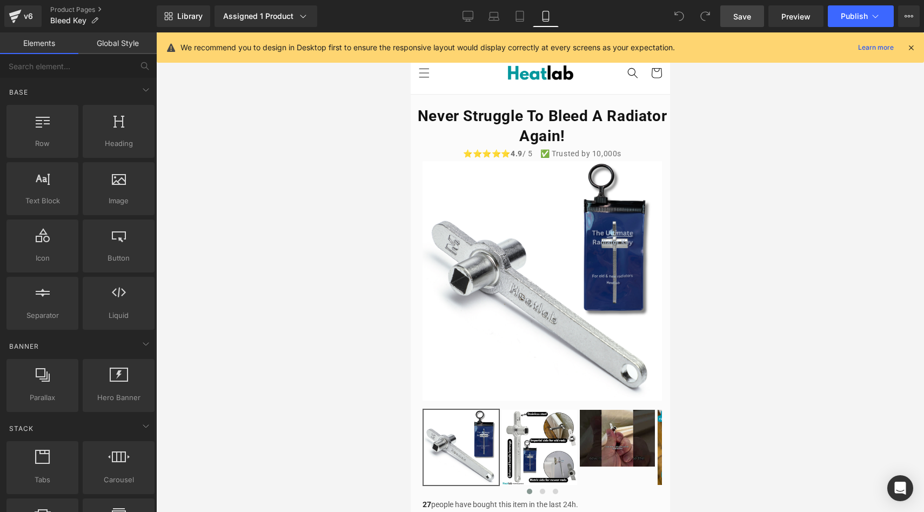
click at [733, 16] on link "Save" at bounding box center [743, 16] width 44 height 22
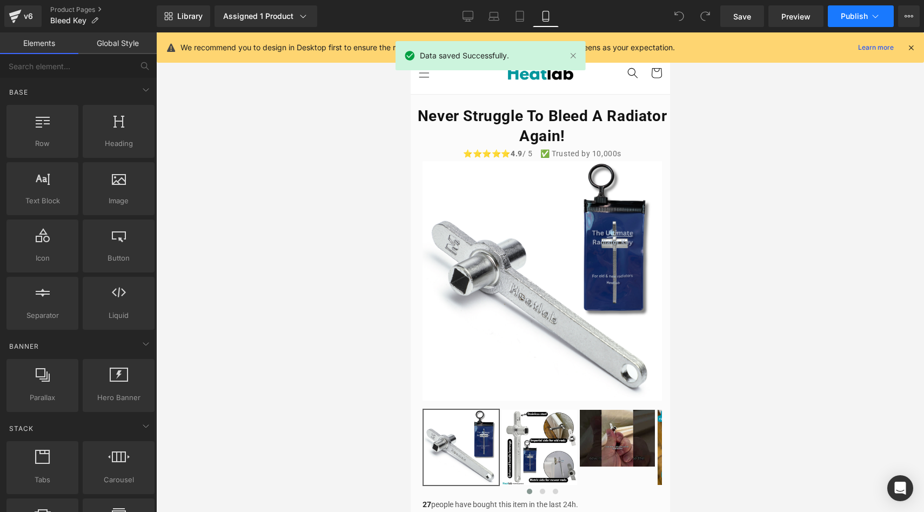
click at [859, 23] on button "Publish" at bounding box center [861, 16] width 66 height 22
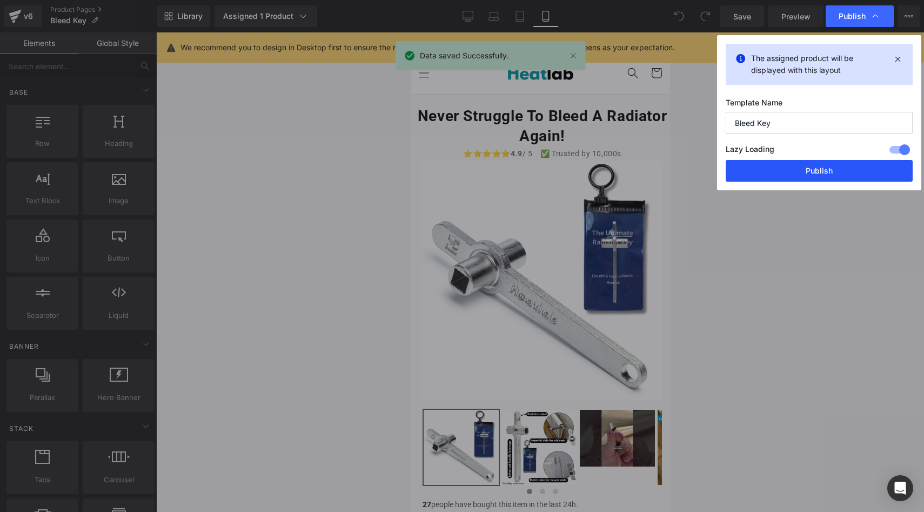
click at [820, 176] on button "Publish" at bounding box center [819, 171] width 187 height 22
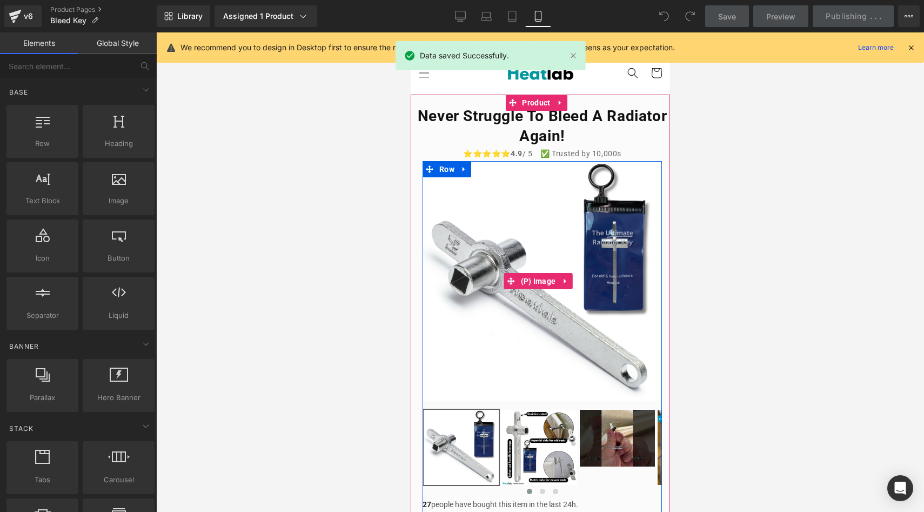
scroll to position [207, 0]
